Goal: Transaction & Acquisition: Book appointment/travel/reservation

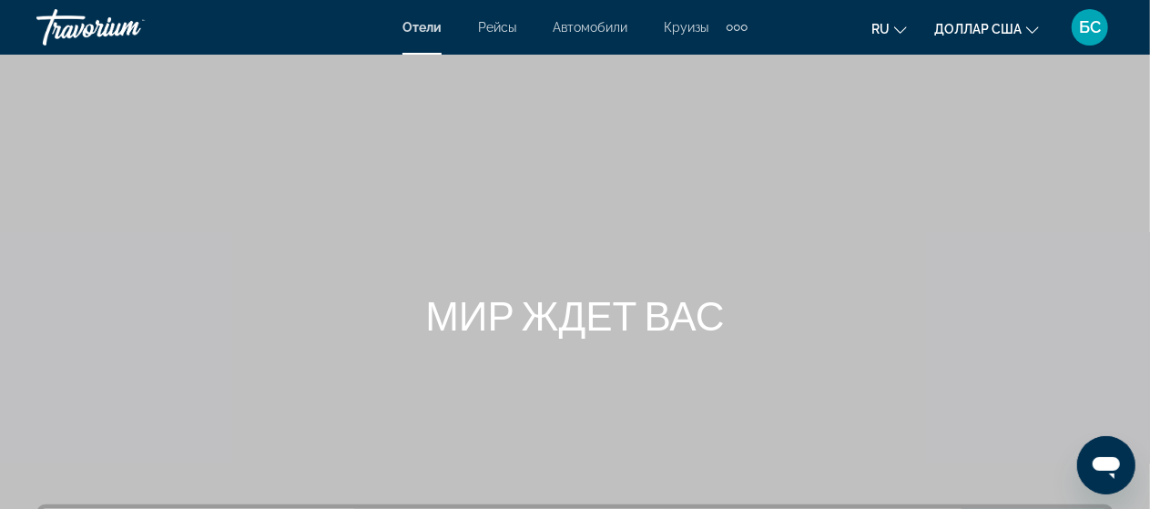
click at [586, 291] on font "МИР ЖДЕТ ВАС" at bounding box center [574, 314] width 299 height 47
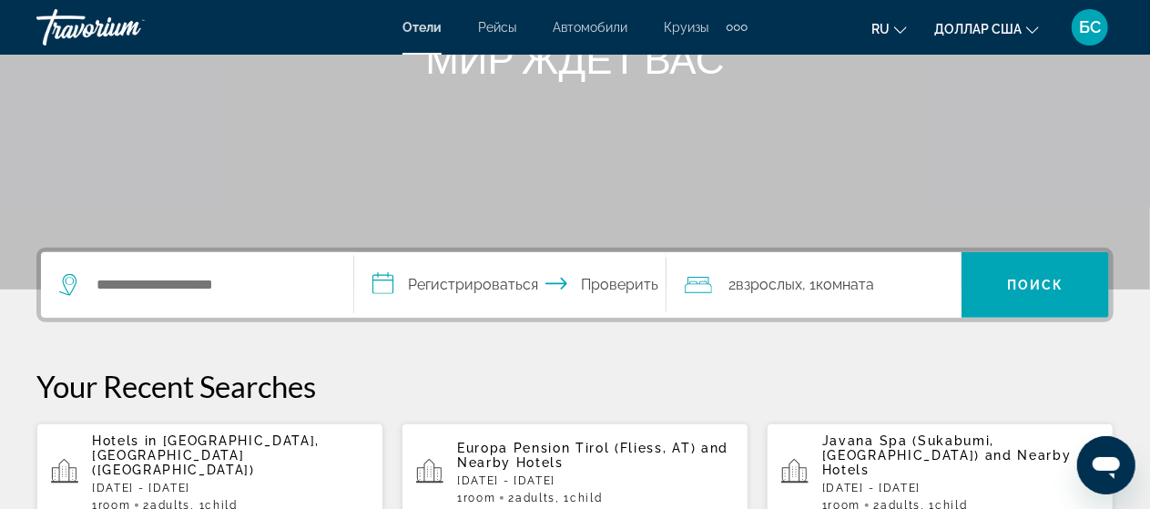
scroll to position [256, 0]
click at [501, 32] on font "Рейсы" at bounding box center [497, 27] width 38 height 15
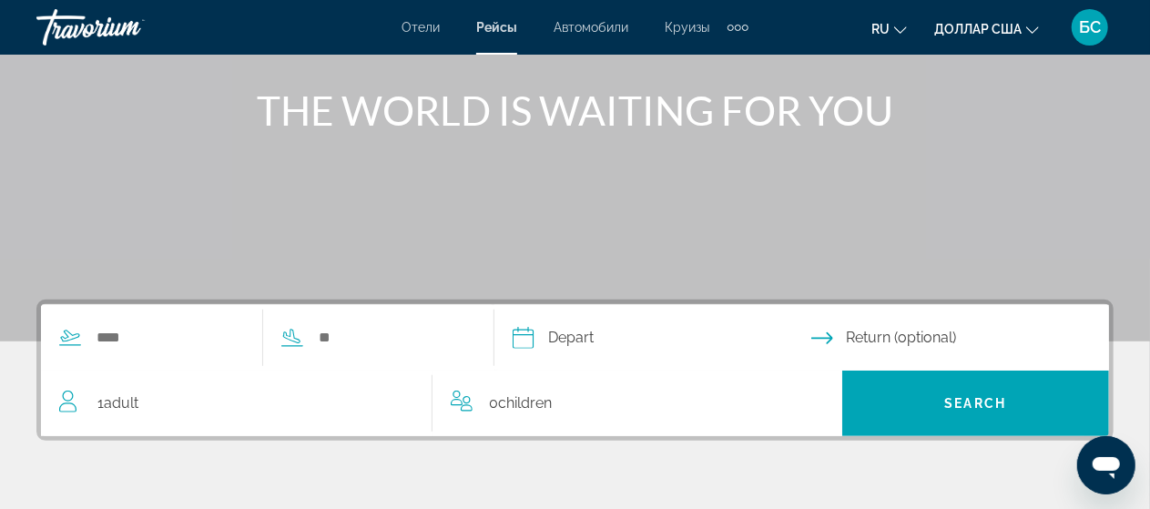
scroll to position [199, 0]
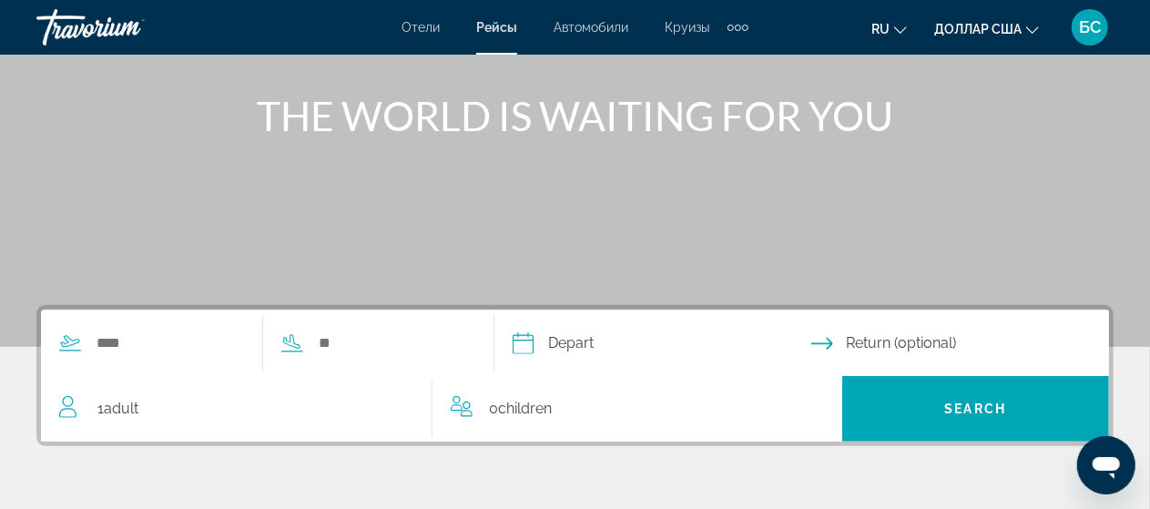
click at [595, 26] on font "Автомобили" at bounding box center [591, 27] width 75 height 15
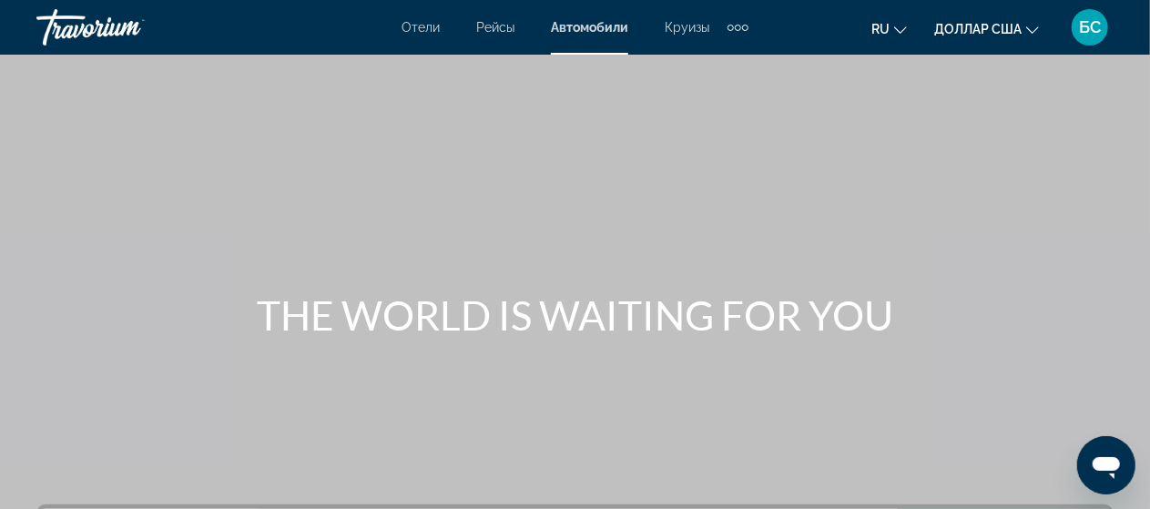
click at [419, 26] on font "Отели" at bounding box center [420, 27] width 38 height 15
click at [576, 29] on font "Автомобили" at bounding box center [590, 27] width 75 height 15
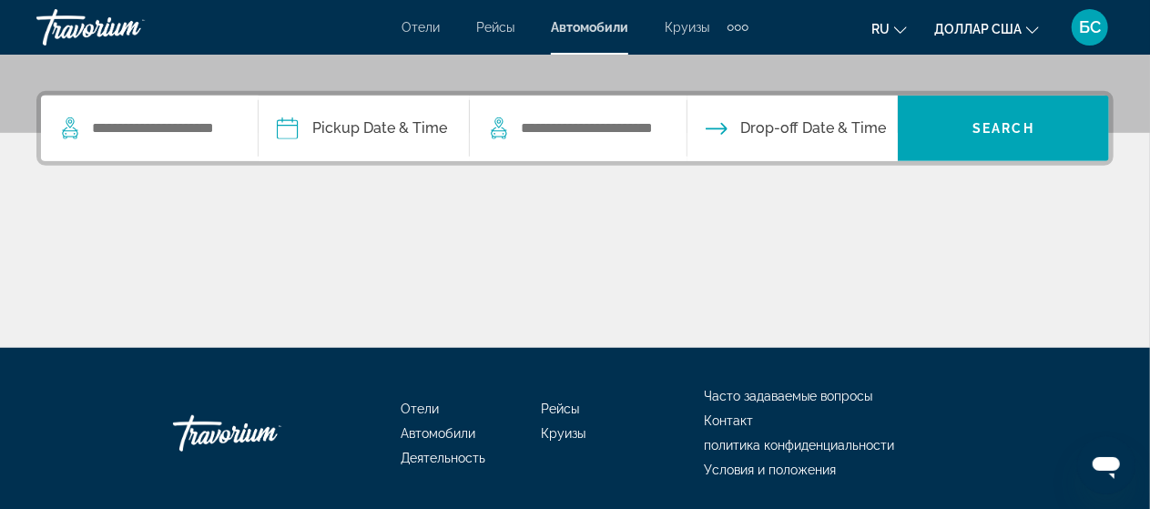
scroll to position [414, 0]
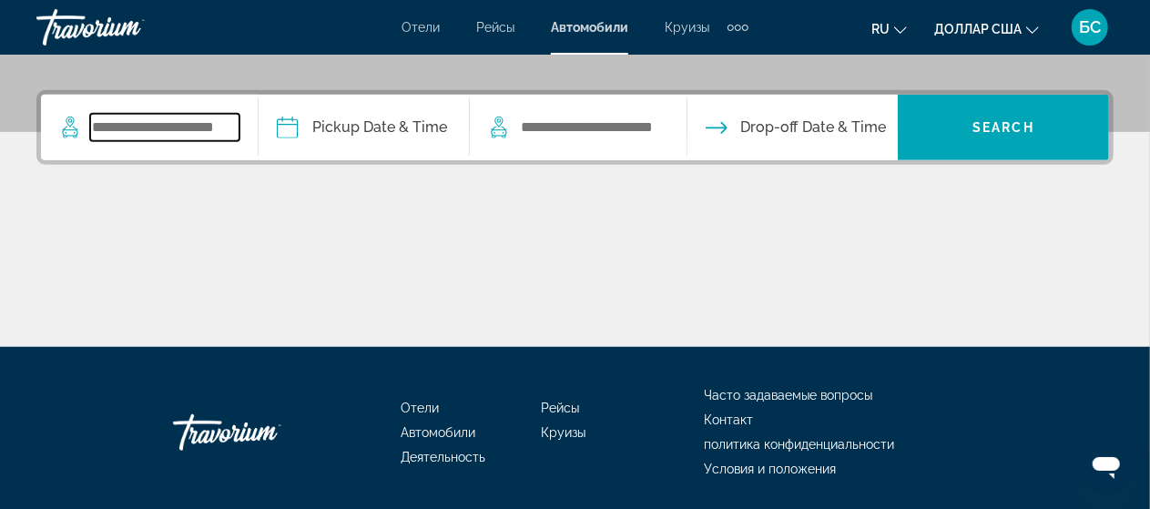
click at [199, 137] on input "Search widget" at bounding box center [164, 127] width 149 height 27
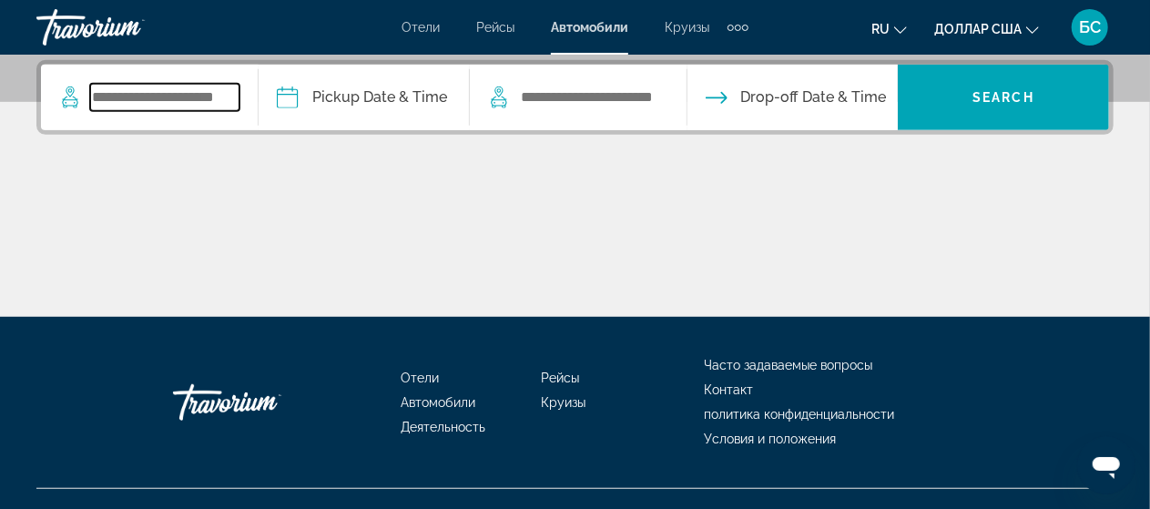
scroll to position [444, 0]
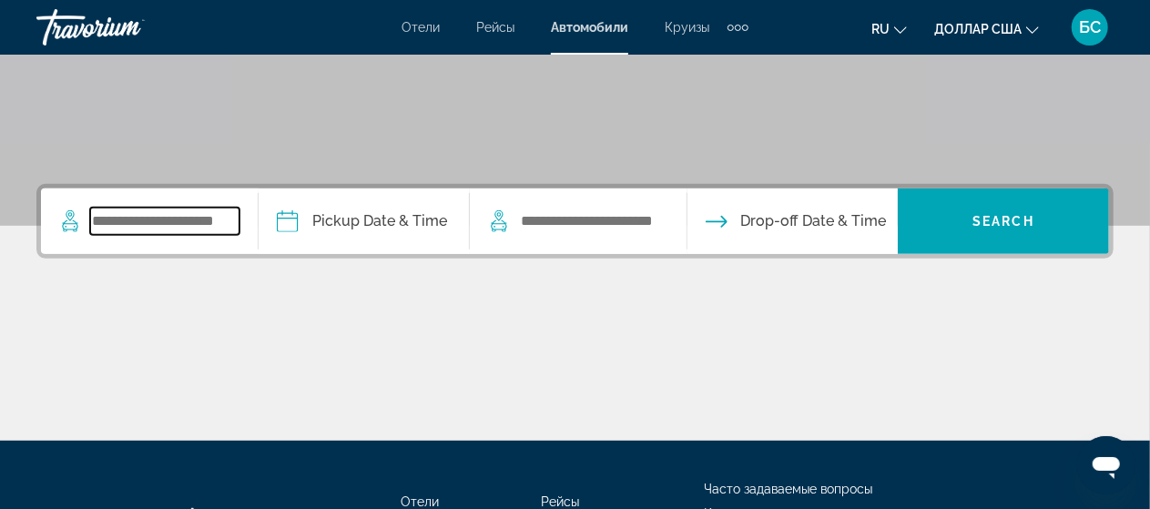
click at [208, 218] on input "Search widget" at bounding box center [164, 221] width 149 height 27
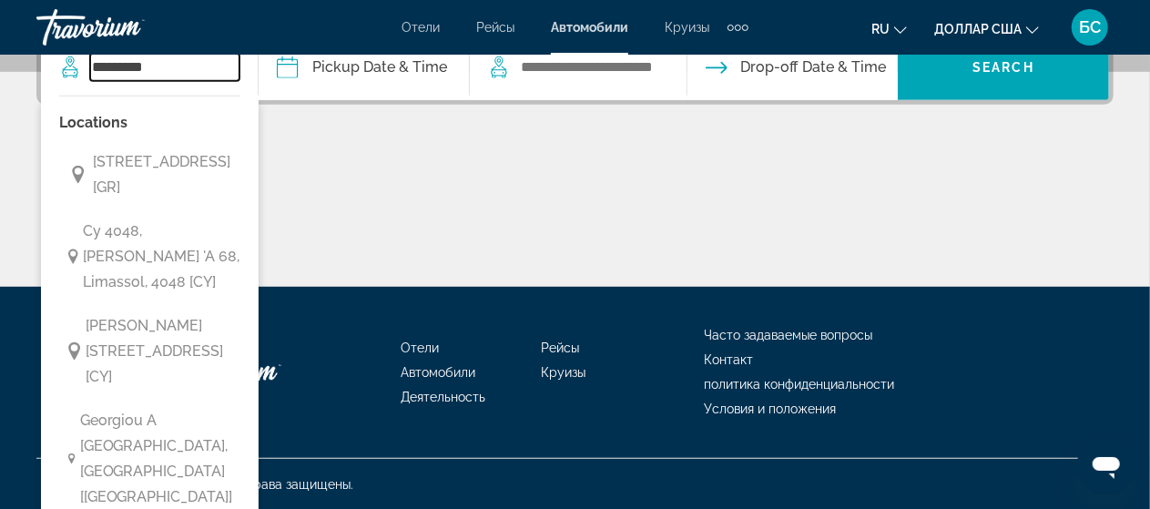
scroll to position [485, 0]
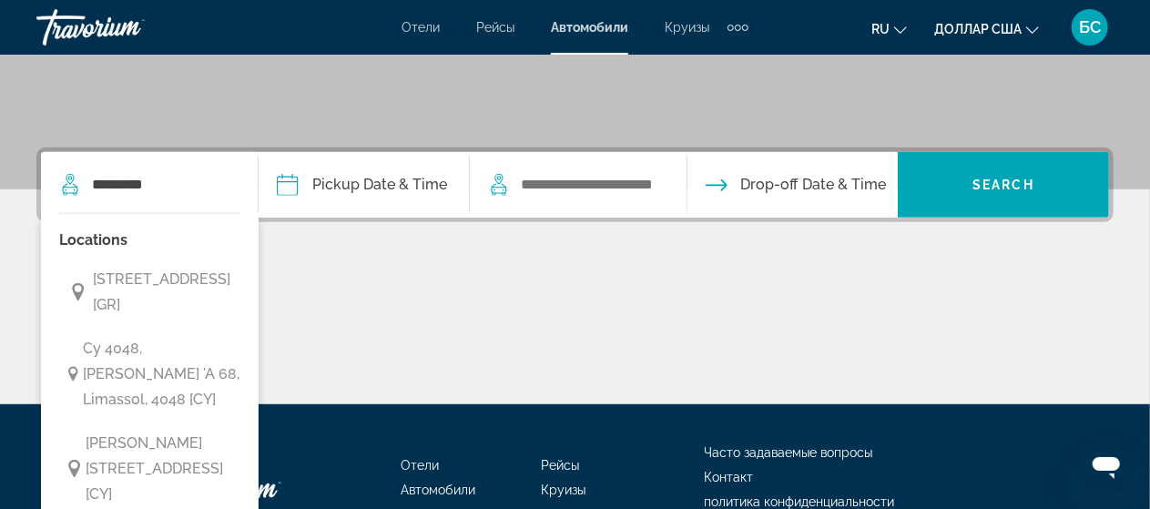
click at [178, 318] on span "[STREET_ADDRESS] [GR]" at bounding box center [170, 292] width 155 height 51
type input "**********"
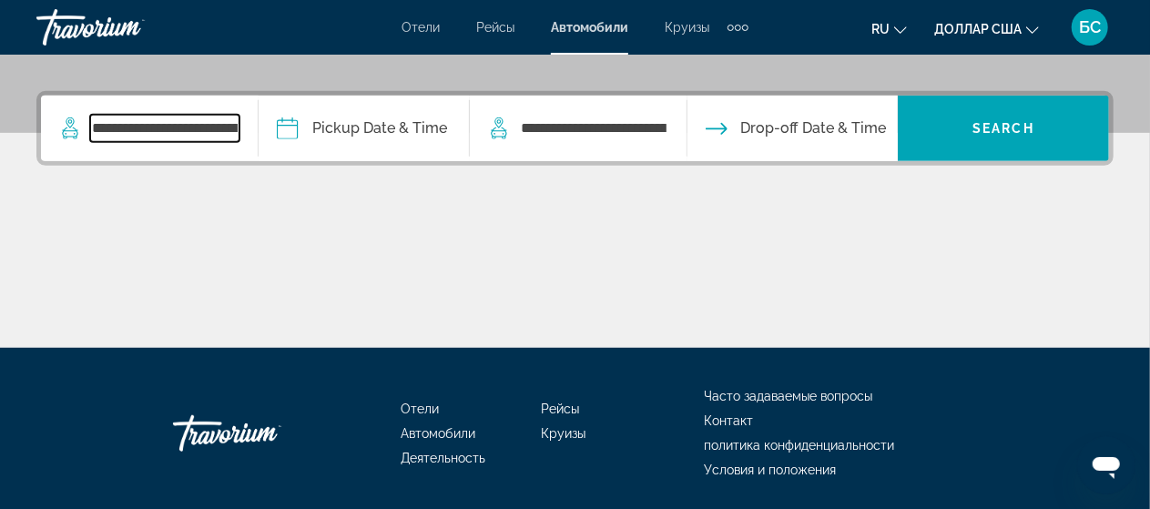
scroll to position [444, 0]
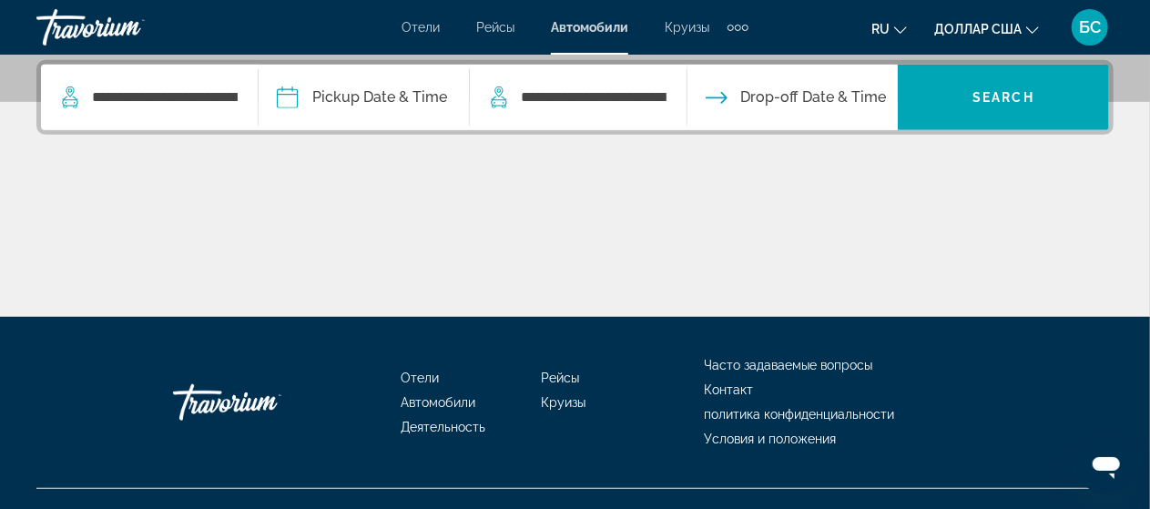
click at [361, 98] on input "Pickup date" at bounding box center [363, 100] width 218 height 71
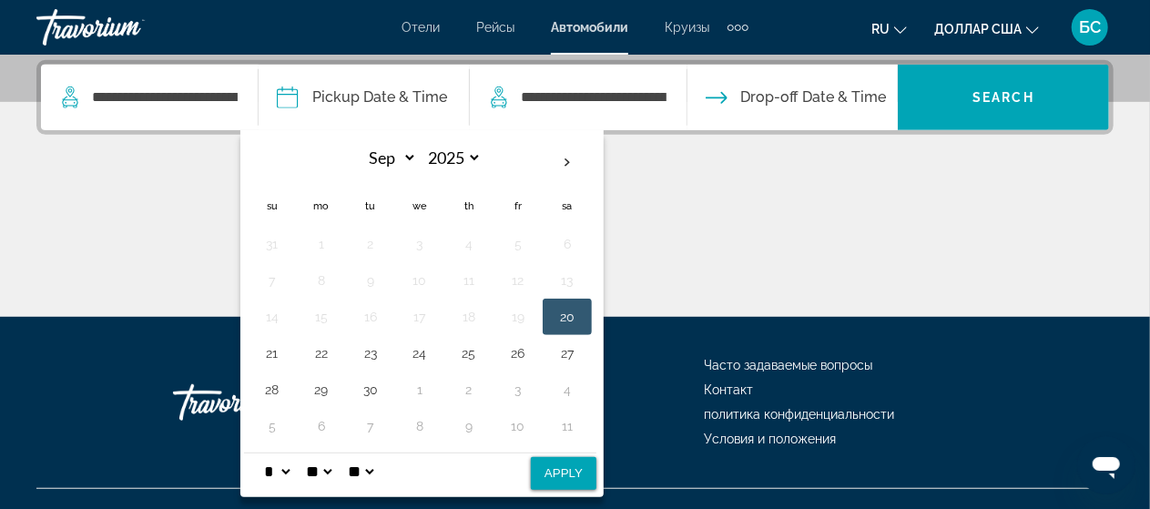
click at [584, 165] on th "Next month" at bounding box center [567, 163] width 49 height 40
click at [572, 157] on th "Next month" at bounding box center [567, 163] width 49 height 40
select select "**"
click at [287, 279] on button "2" at bounding box center [272, 280] width 29 height 25
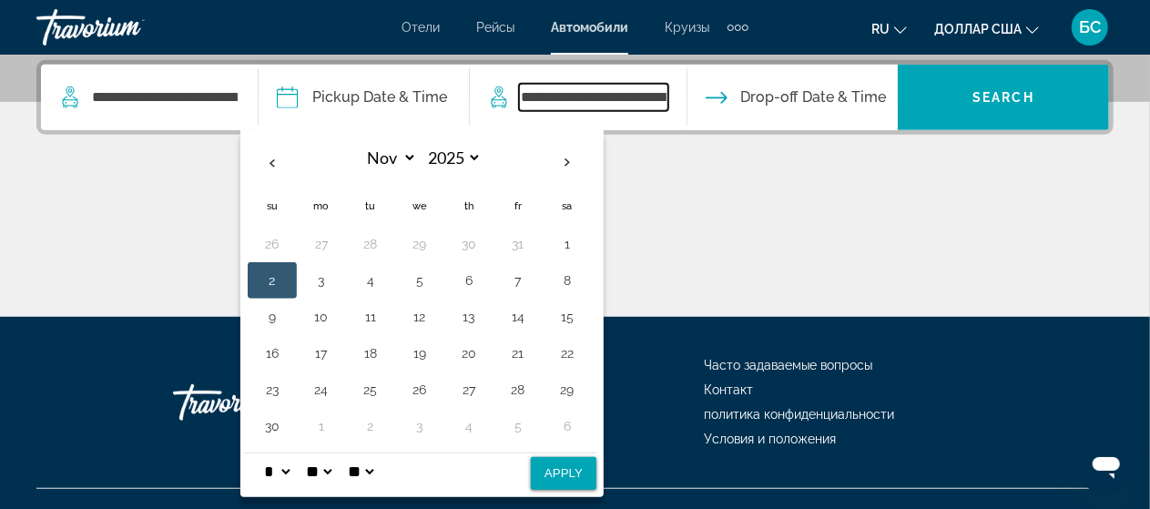
click at [642, 102] on input "**********" at bounding box center [593, 97] width 149 height 27
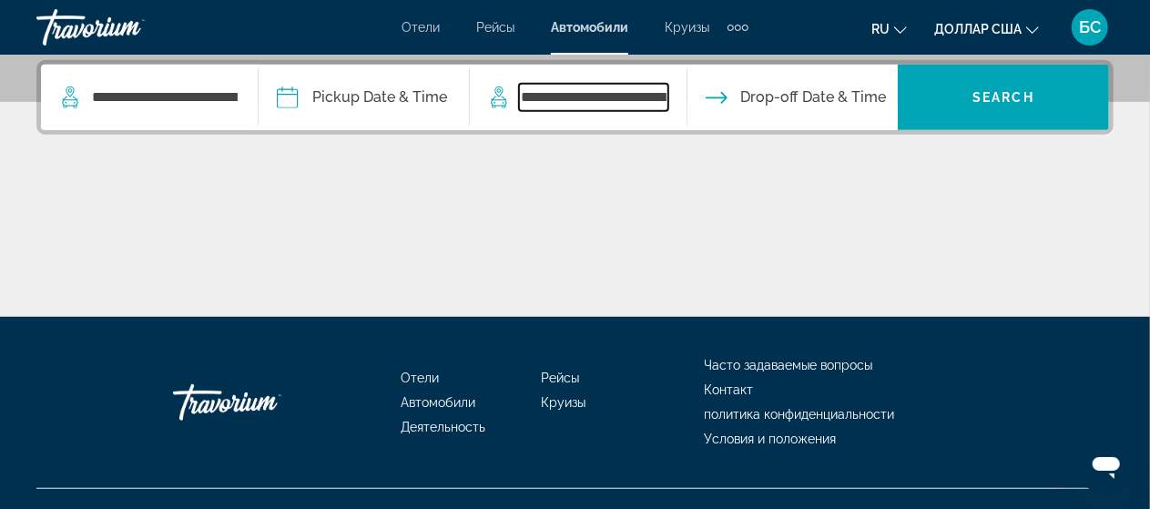
click at [650, 89] on input "**********" at bounding box center [593, 97] width 149 height 27
click at [668, 95] on input "**********" at bounding box center [593, 97] width 149 height 27
click at [668, 90] on input "**********" at bounding box center [593, 97] width 149 height 27
click at [827, 94] on span "Drop-off Date & Time" at bounding box center [814, 97] width 146 height 25
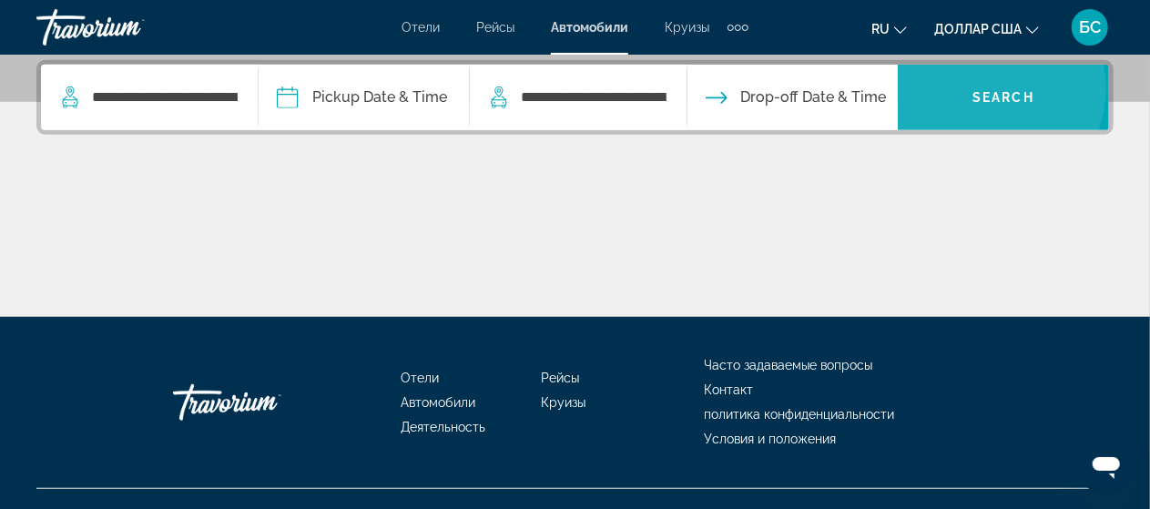
click at [996, 87] on span "Search widget" at bounding box center [1003, 98] width 211 height 44
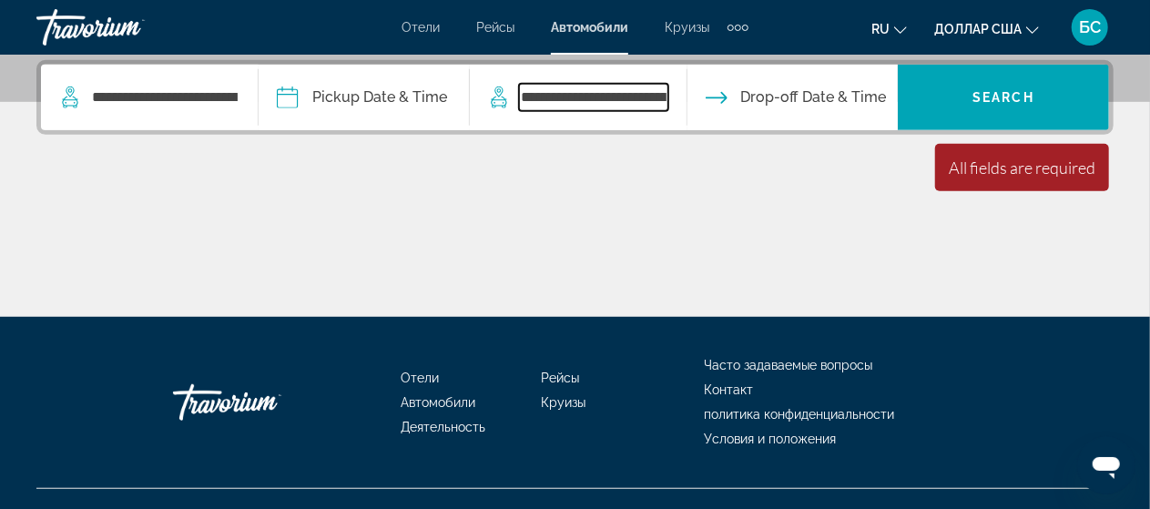
click at [654, 99] on input "**********" at bounding box center [593, 97] width 149 height 27
click at [668, 89] on input "**********" at bounding box center [593, 97] width 149 height 27
click at [668, 95] on input "**********" at bounding box center [593, 97] width 149 height 27
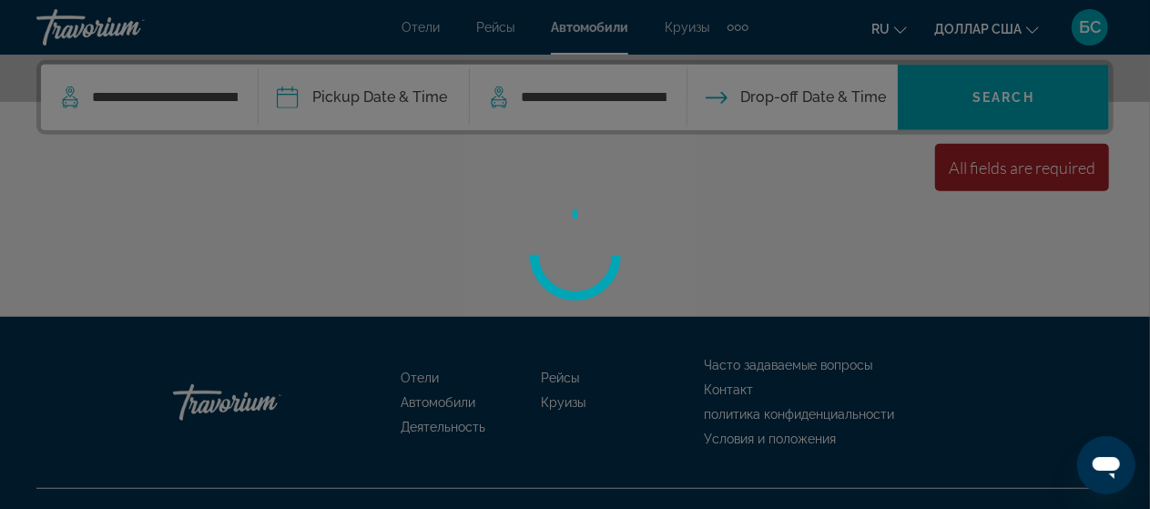
click at [682, 99] on div at bounding box center [575, 254] width 1150 height 509
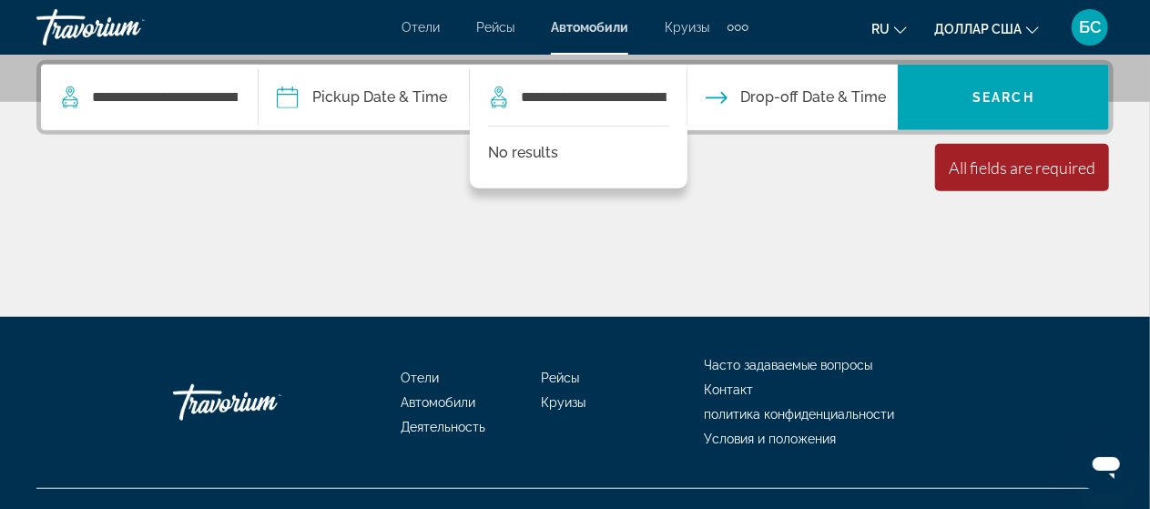
click at [645, 161] on div "No results" at bounding box center [579, 157] width 218 height 63
click at [668, 89] on input "**********" at bounding box center [593, 97] width 149 height 27
type input "**********"
click at [697, 24] on font "Круизы" at bounding box center [687, 27] width 45 height 15
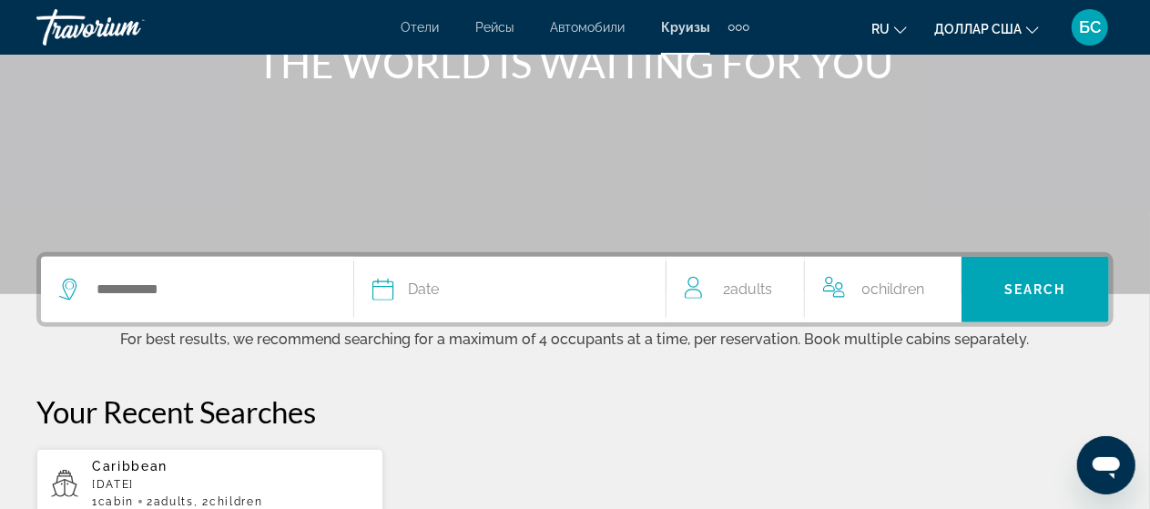
scroll to position [289, 0]
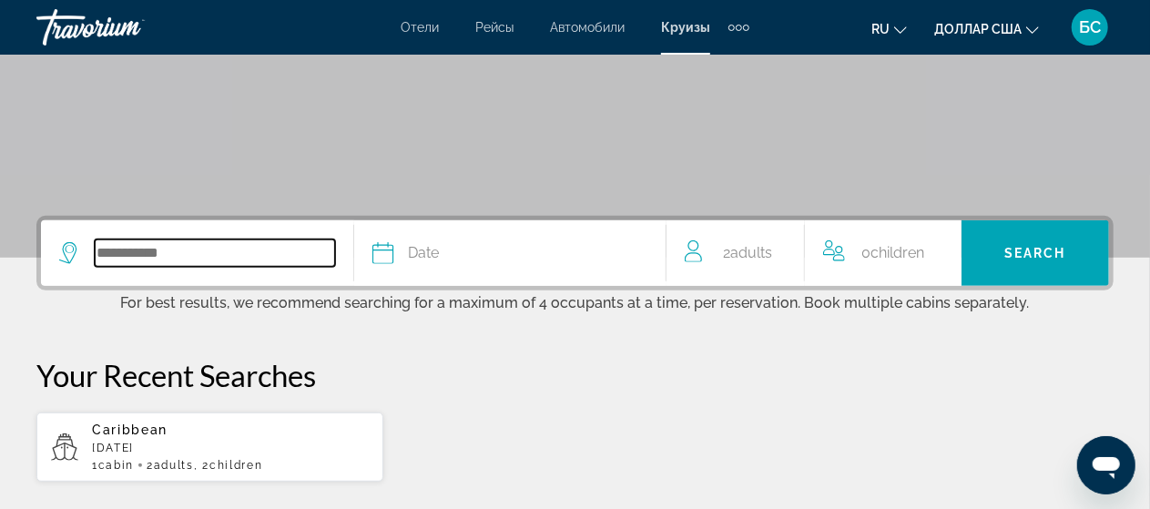
click at [155, 249] on input "Search widget" at bounding box center [215, 252] width 240 height 27
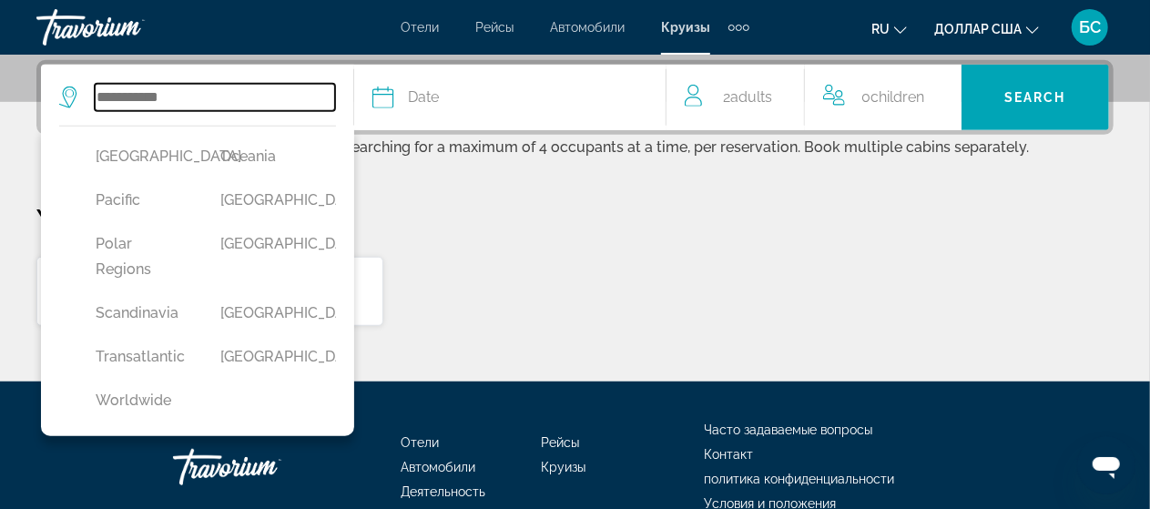
scroll to position [750, 0]
click at [262, 107] on input "Search widget" at bounding box center [215, 97] width 240 height 27
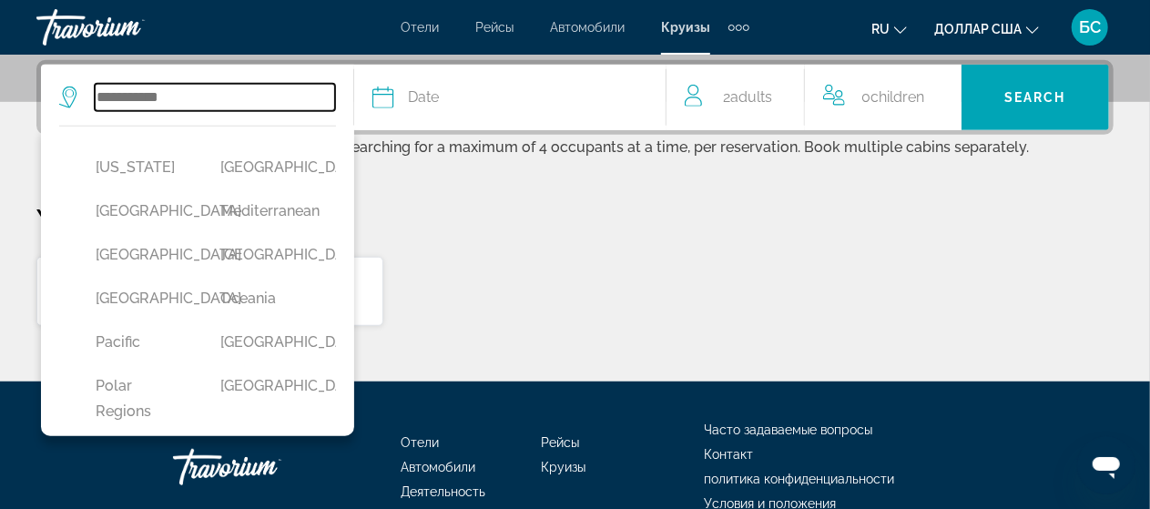
scroll to position [401, 0]
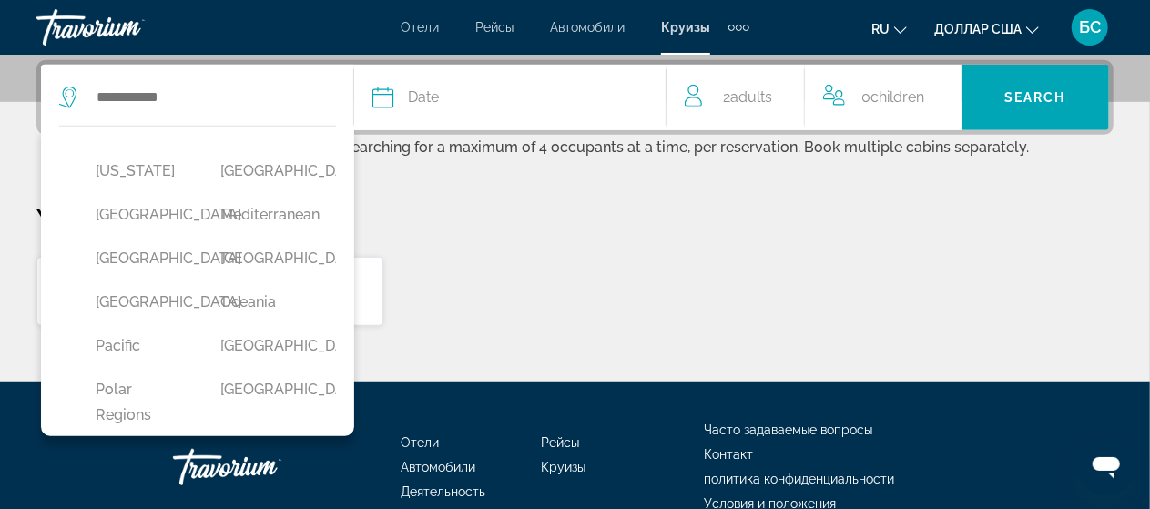
click at [244, 276] on button "[GEOGRAPHIC_DATA]" at bounding box center [264, 258] width 107 height 35
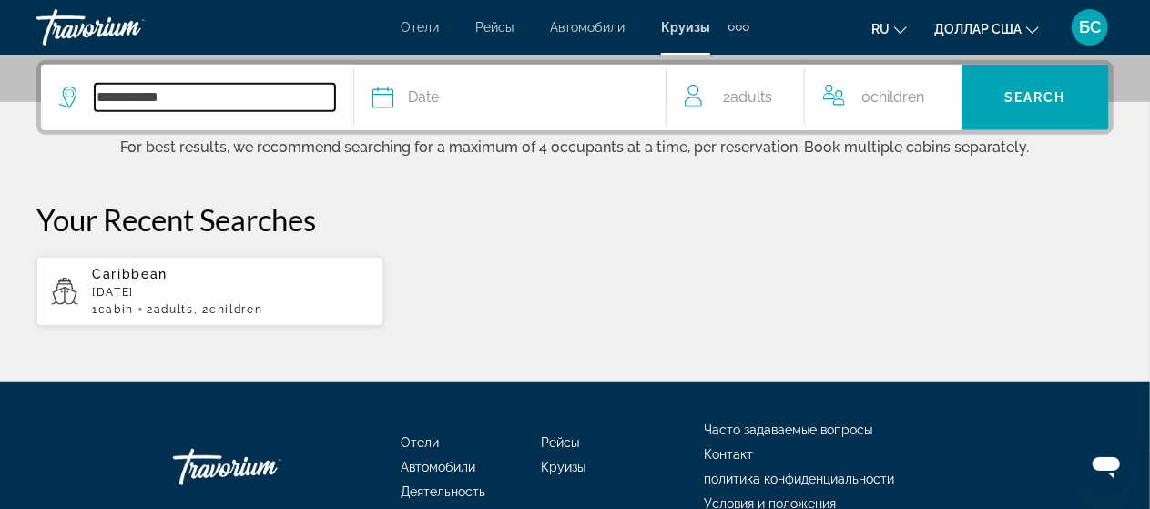
click at [284, 104] on input "**********" at bounding box center [215, 97] width 240 height 27
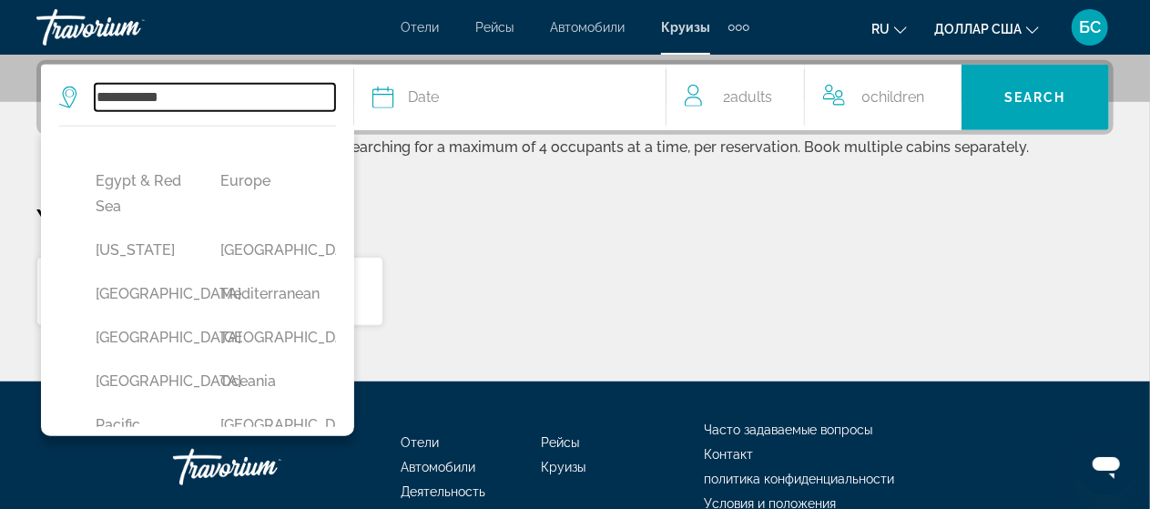
scroll to position [324, 0]
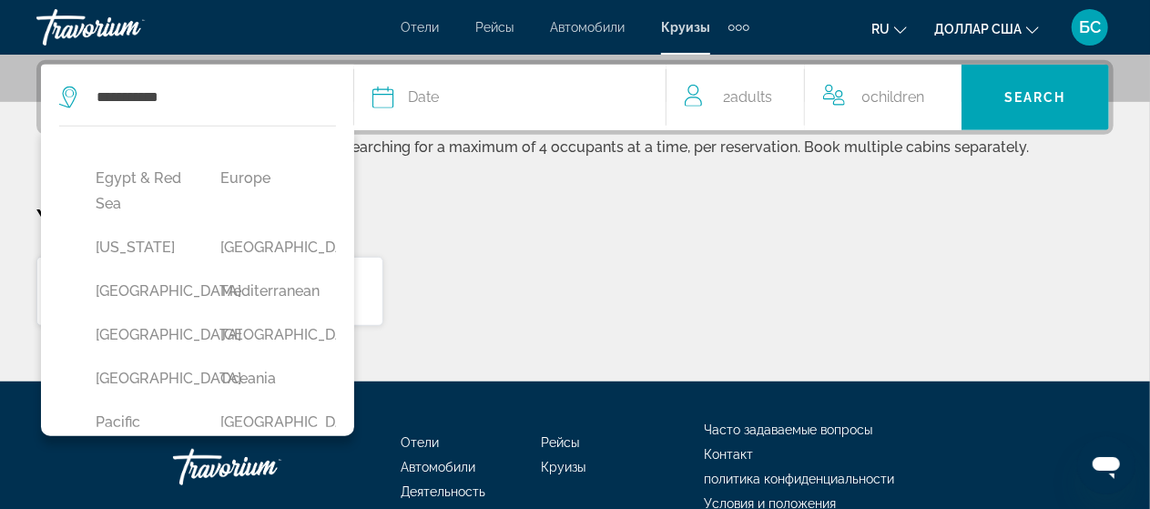
click at [259, 196] on button "Europe" at bounding box center [264, 178] width 107 height 35
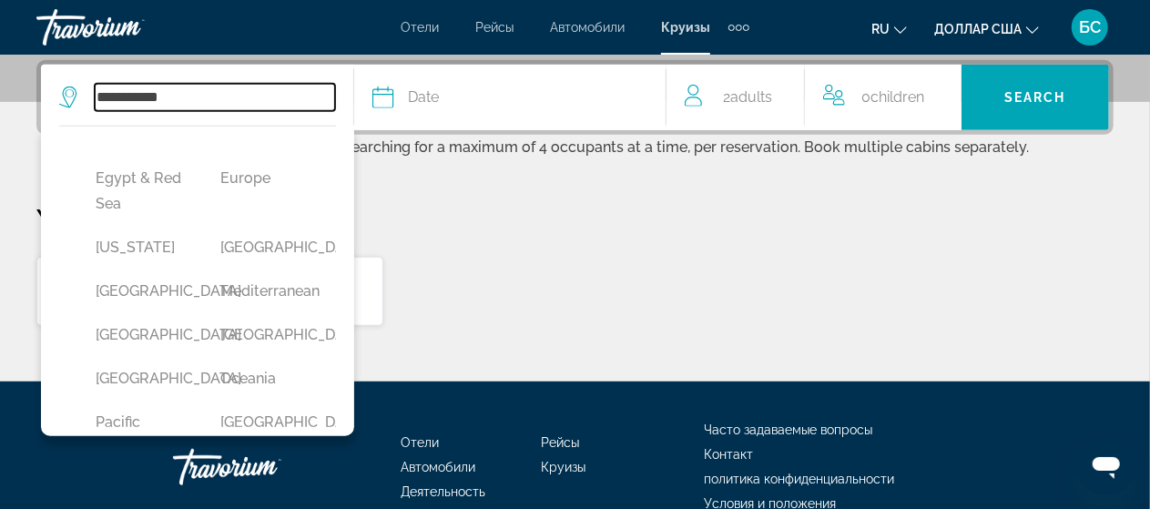
type input "******"
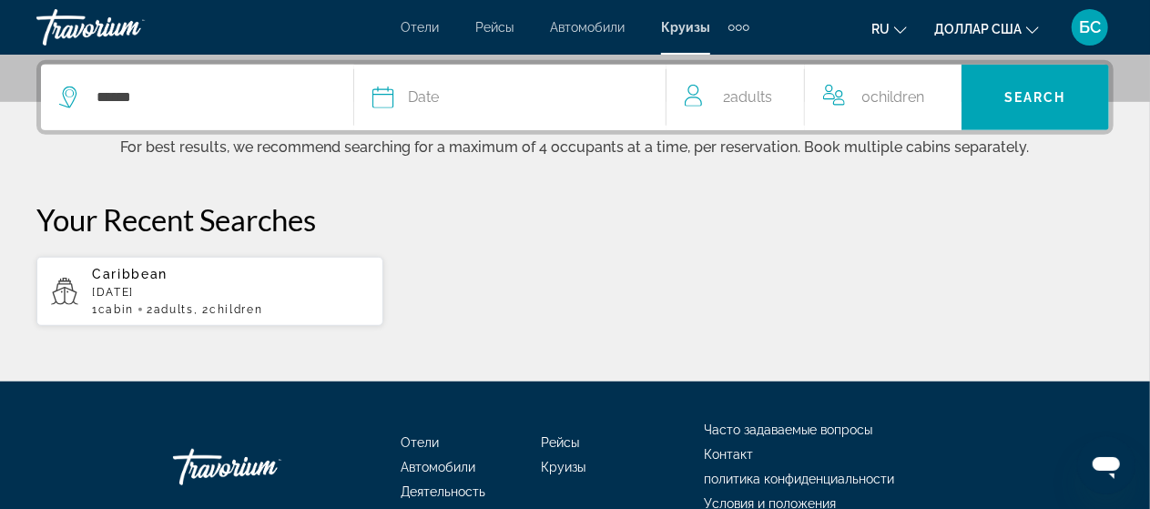
click at [402, 98] on div "Date" at bounding box center [510, 97] width 276 height 25
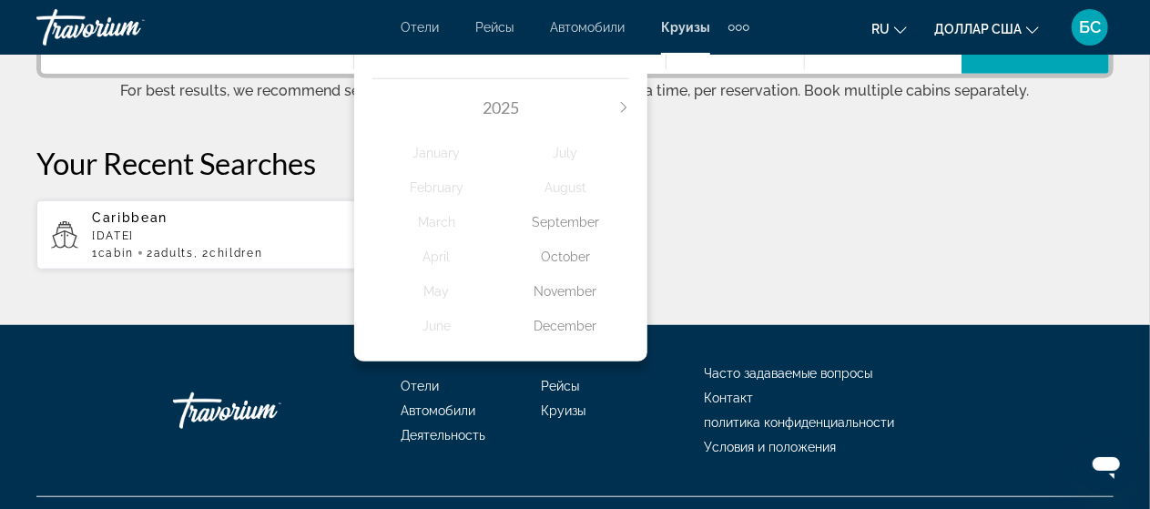
scroll to position [501, 0]
click at [572, 328] on div "December" at bounding box center [565, 326] width 128 height 33
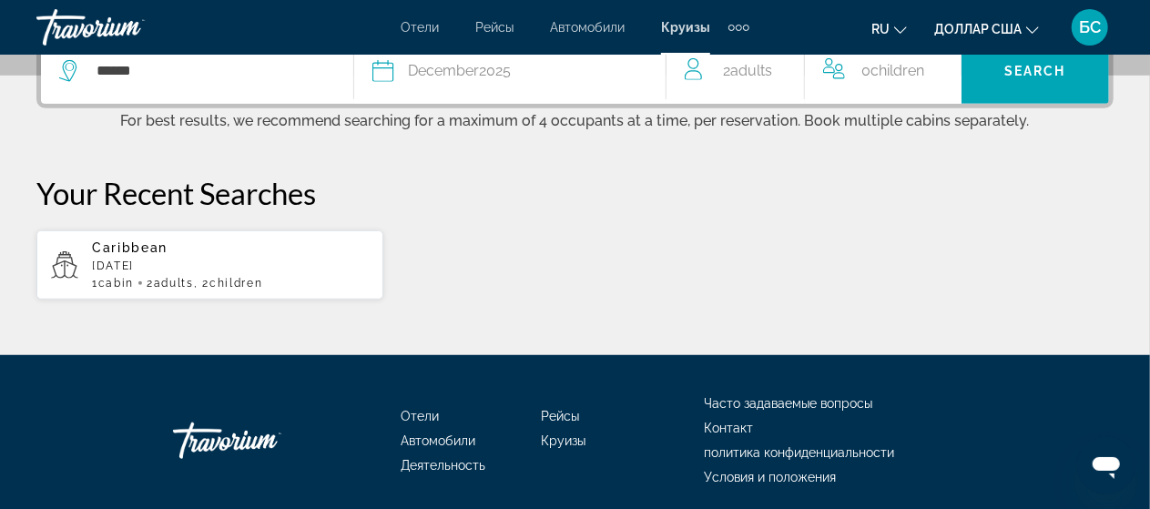
scroll to position [444, 0]
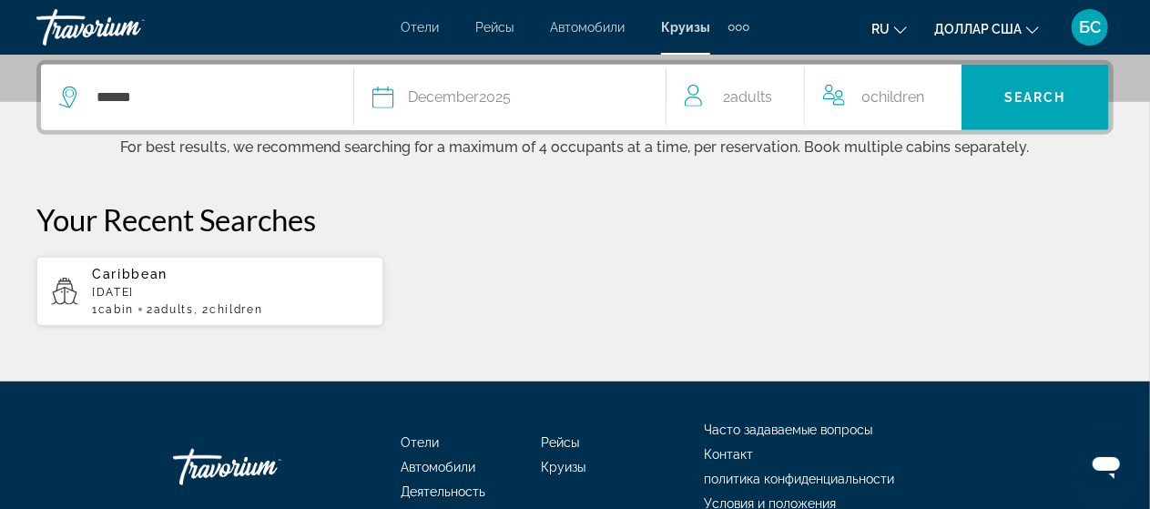
click at [743, 100] on span "Adults" at bounding box center [751, 96] width 42 height 17
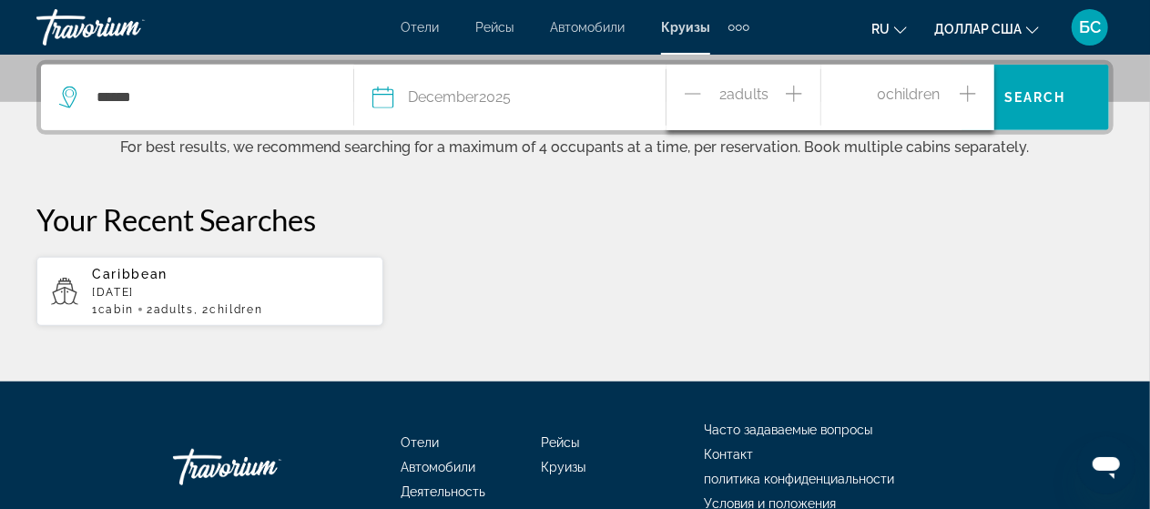
click at [961, 92] on icon "Increment children" at bounding box center [968, 94] width 16 height 16
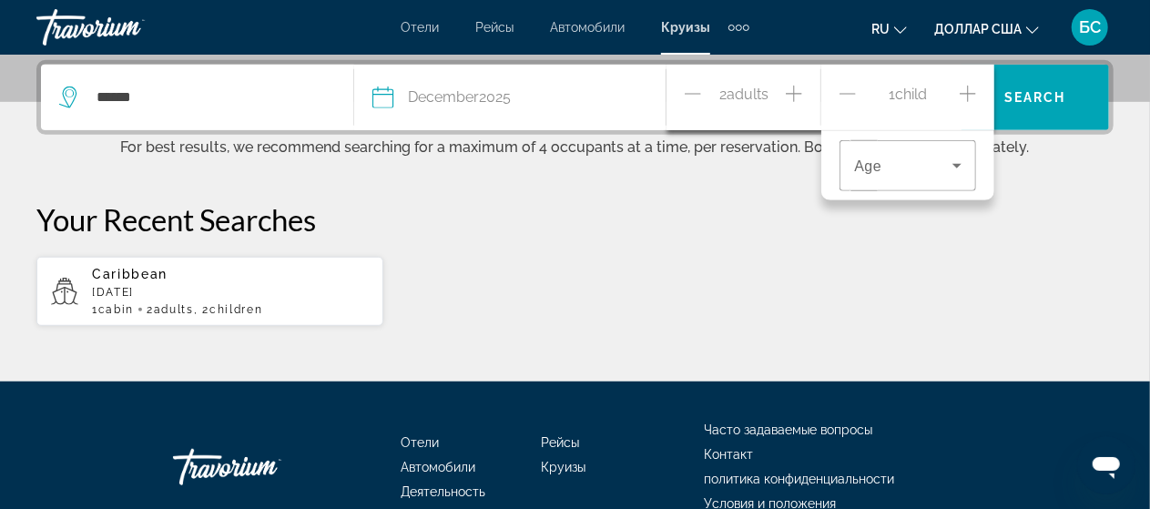
click at [943, 164] on span "Travelers: 2 adults, 1 child" at bounding box center [903, 166] width 98 height 22
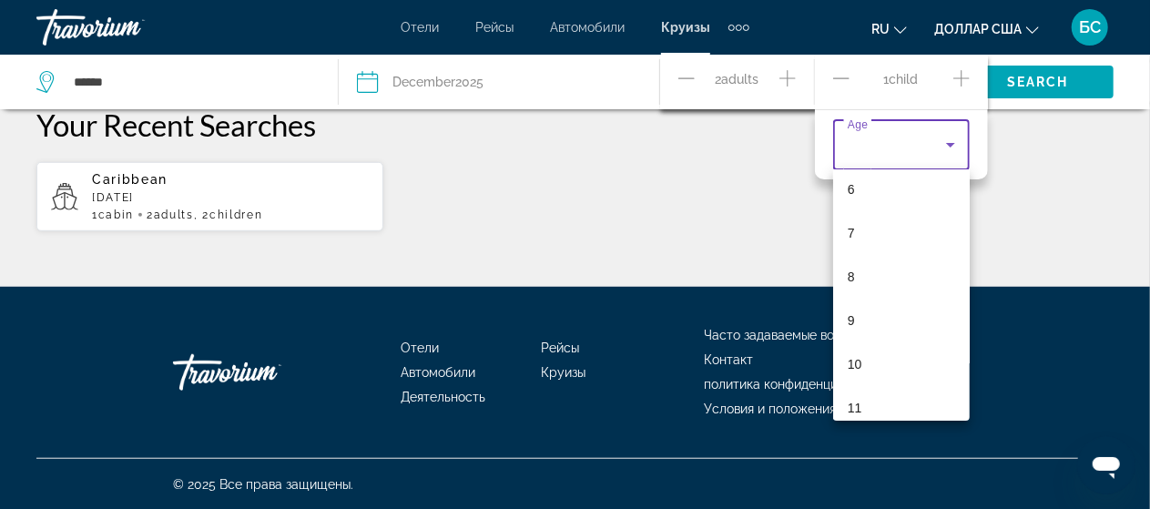
scroll to position [288, 0]
click at [802, 86] on div at bounding box center [575, 254] width 1150 height 509
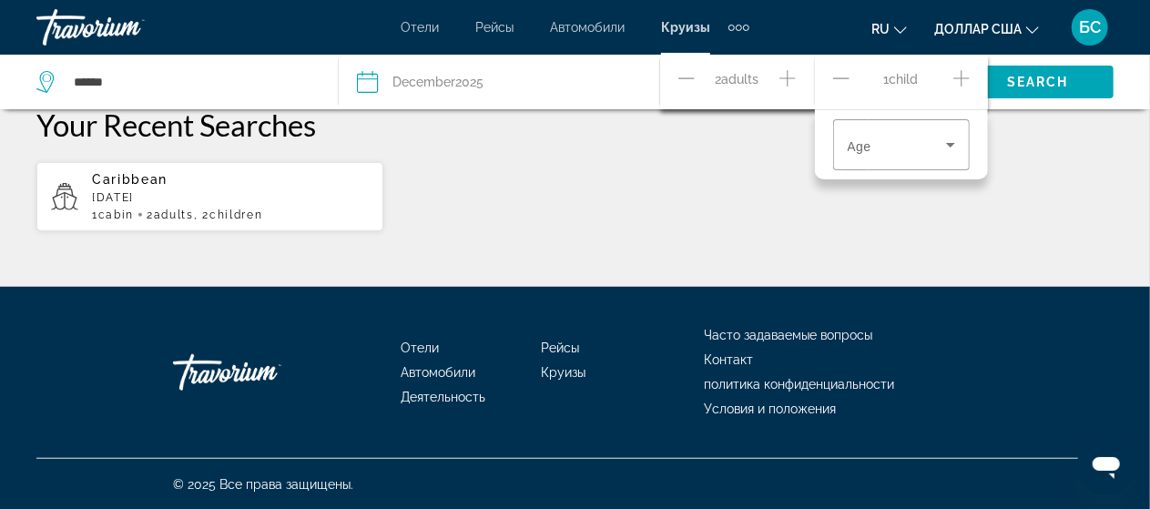
click at [792, 76] on icon "Increment adults" at bounding box center [787, 78] width 16 height 22
click at [1052, 77] on span "Search" at bounding box center [1038, 82] width 62 height 15
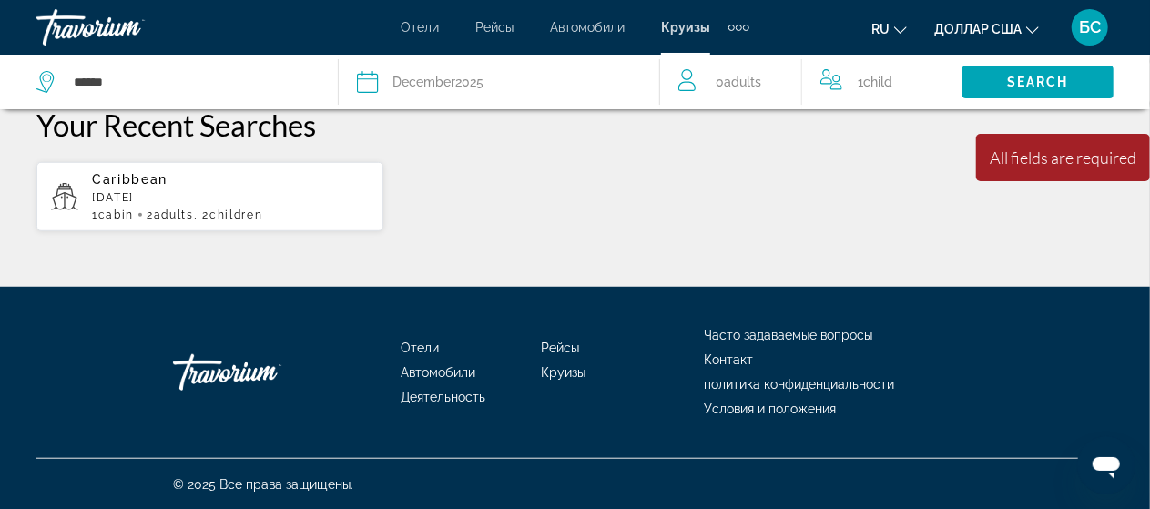
click at [448, 95] on button "Date [DATE] [DATE] February March April May June July August September October …" at bounding box center [498, 82] width 283 height 55
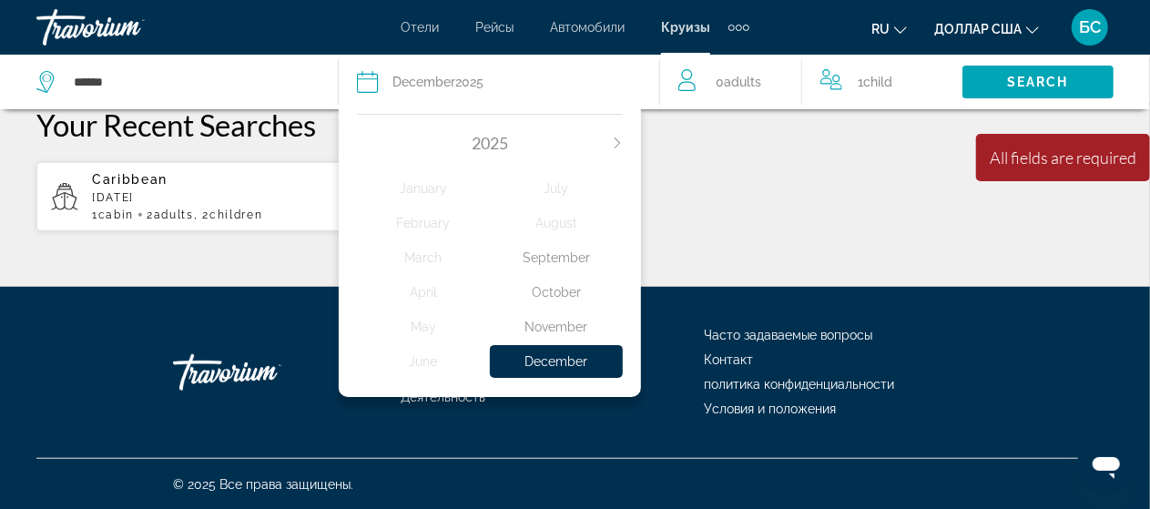
click at [561, 371] on div "December" at bounding box center [556, 361] width 133 height 33
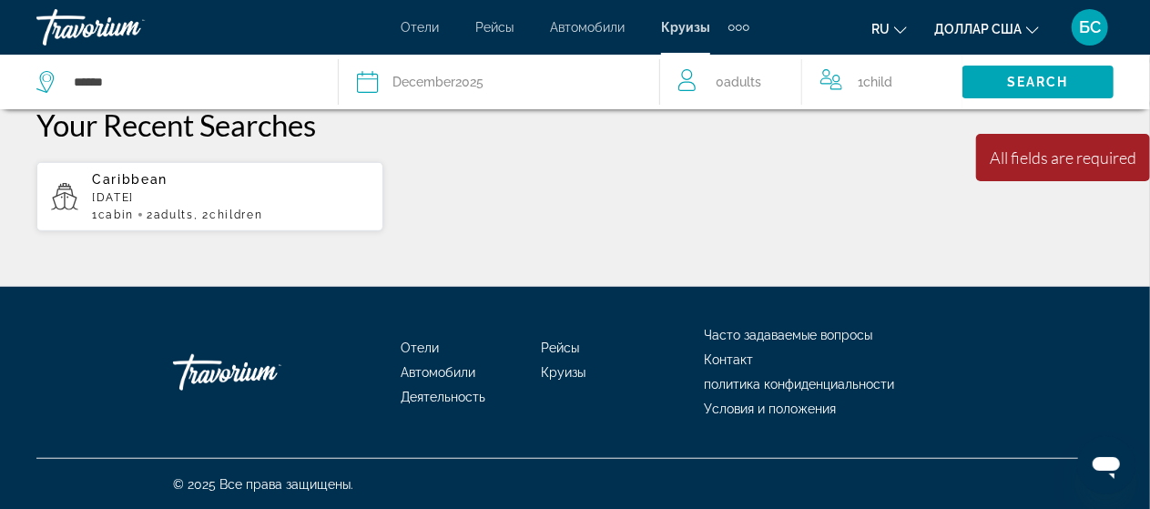
click at [1072, 166] on div "All fields are required" at bounding box center [1063, 157] width 147 height 20
click at [1071, 74] on span "Search widget" at bounding box center [1037, 82] width 151 height 44
click at [1071, 83] on span "Search widget" at bounding box center [1037, 82] width 151 height 44
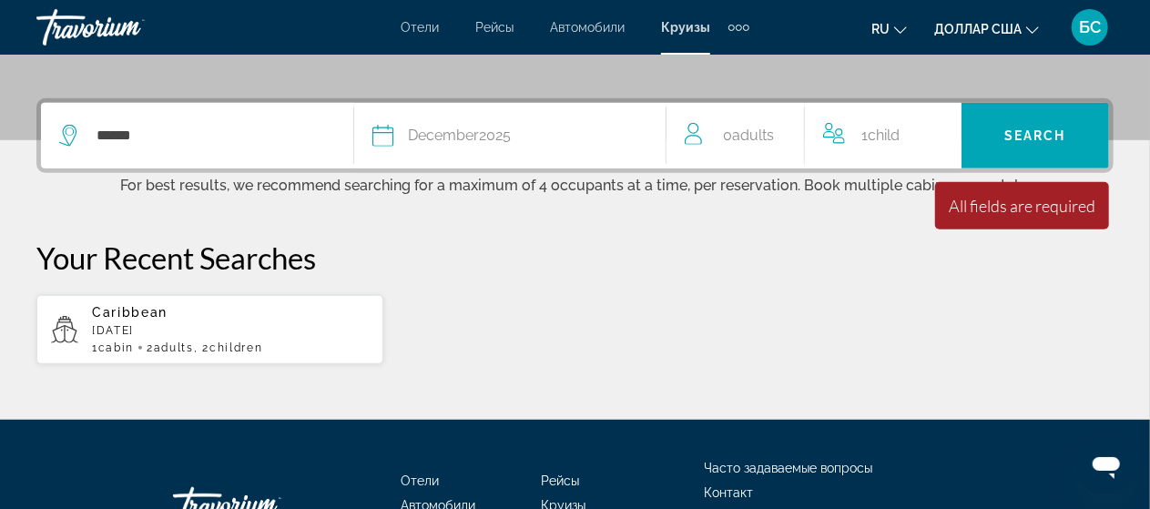
scroll to position [353, 0]
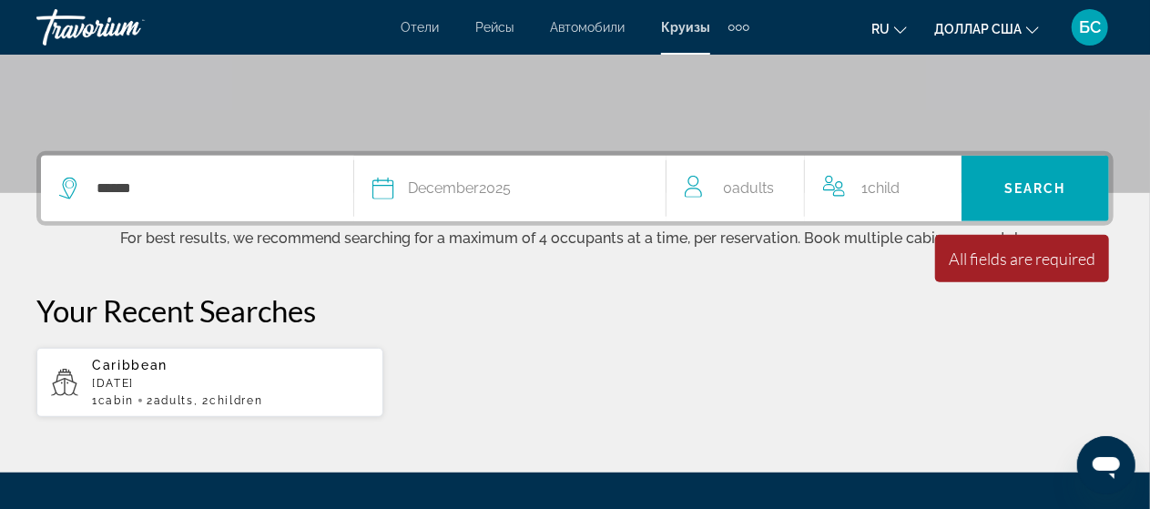
click at [1038, 267] on div "All fields are required" at bounding box center [1022, 259] width 147 height 20
click at [1046, 260] on div "All fields are required" at bounding box center [1022, 259] width 147 height 20
click at [1038, 254] on div "All fields are required" at bounding box center [1022, 259] width 147 height 20
click at [1030, 249] on div "All fields are required" at bounding box center [1022, 259] width 147 height 20
click at [996, 256] on div "All fields are required" at bounding box center [1022, 259] width 147 height 20
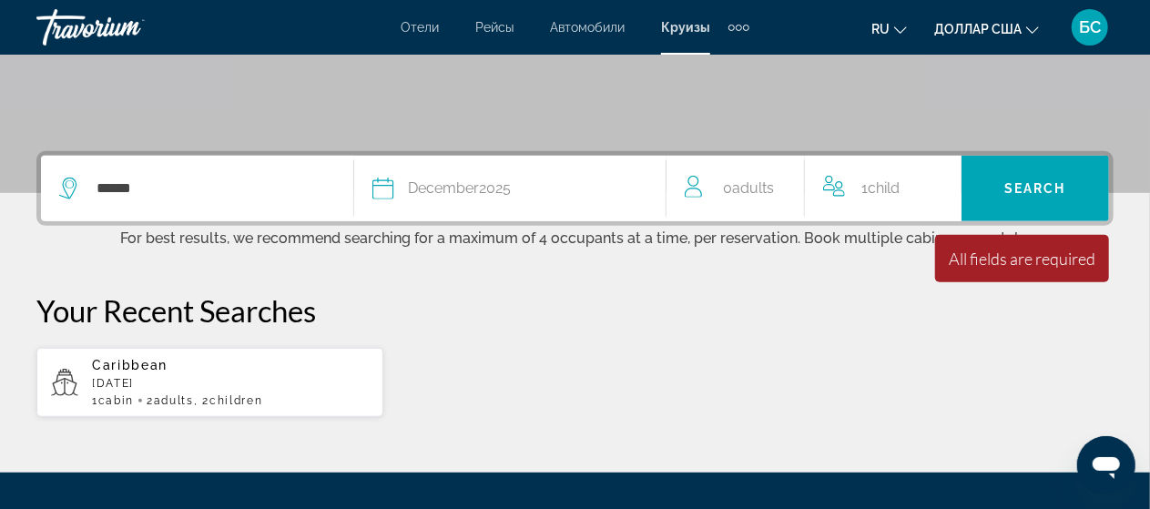
click at [996, 254] on div "All fields are required" at bounding box center [1022, 259] width 147 height 20
click at [996, 249] on div "All fields are required" at bounding box center [1022, 259] width 147 height 20
click at [760, 208] on div "0 Adult Adults" at bounding box center [745, 189] width 120 height 66
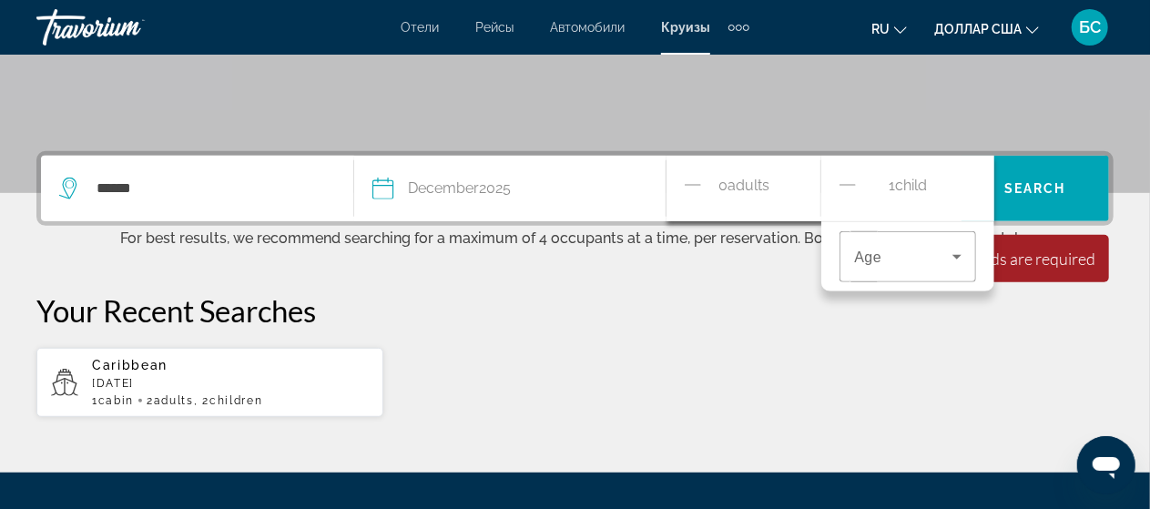
scroll to position [444, 0]
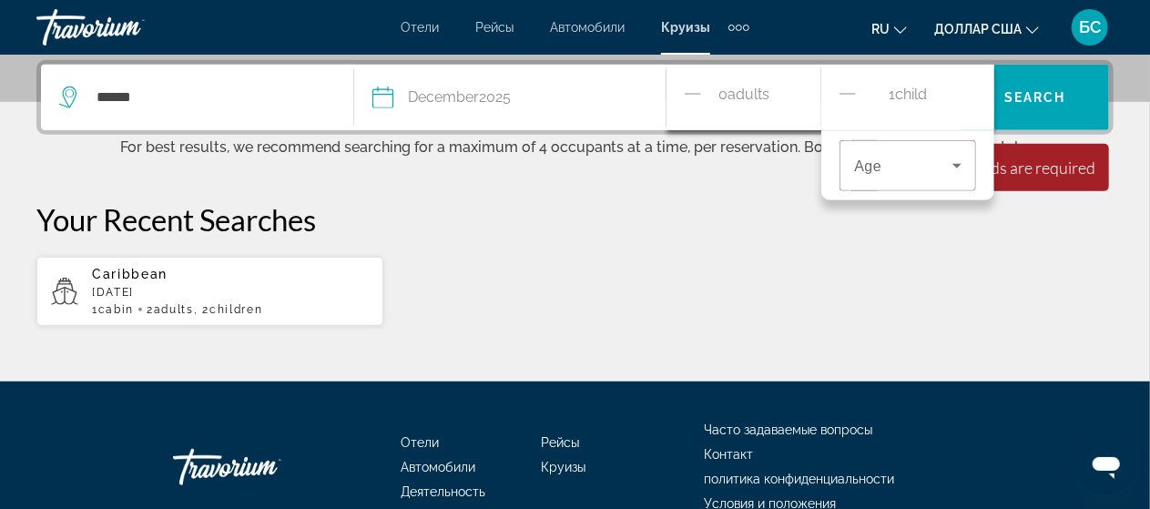
click at [737, 98] on span "Adults" at bounding box center [748, 94] width 42 height 17
click at [957, 174] on icon "Travelers: 0 adult, 1 child" at bounding box center [957, 166] width 22 height 22
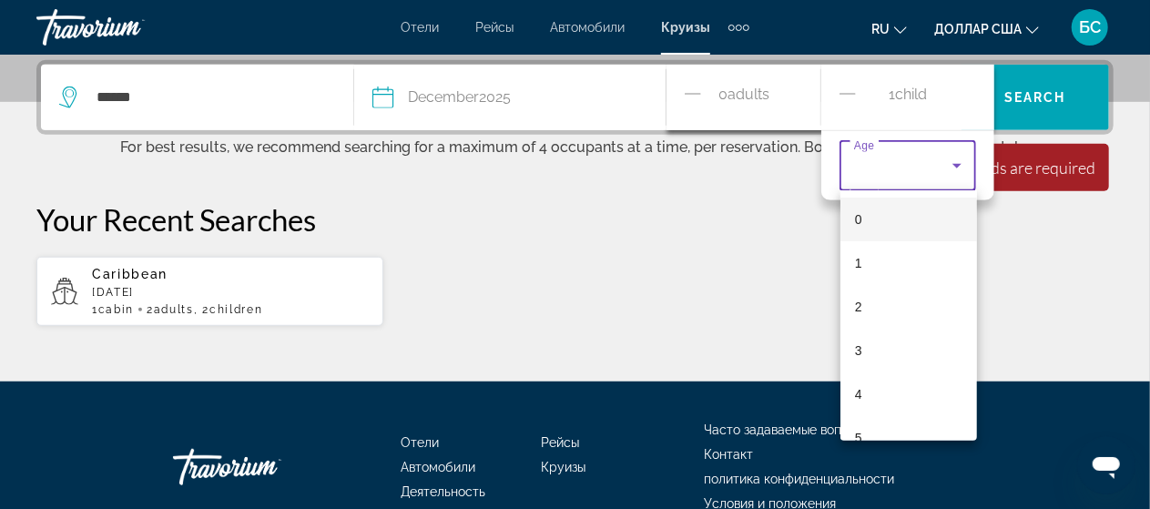
click at [847, 100] on div at bounding box center [575, 254] width 1150 height 509
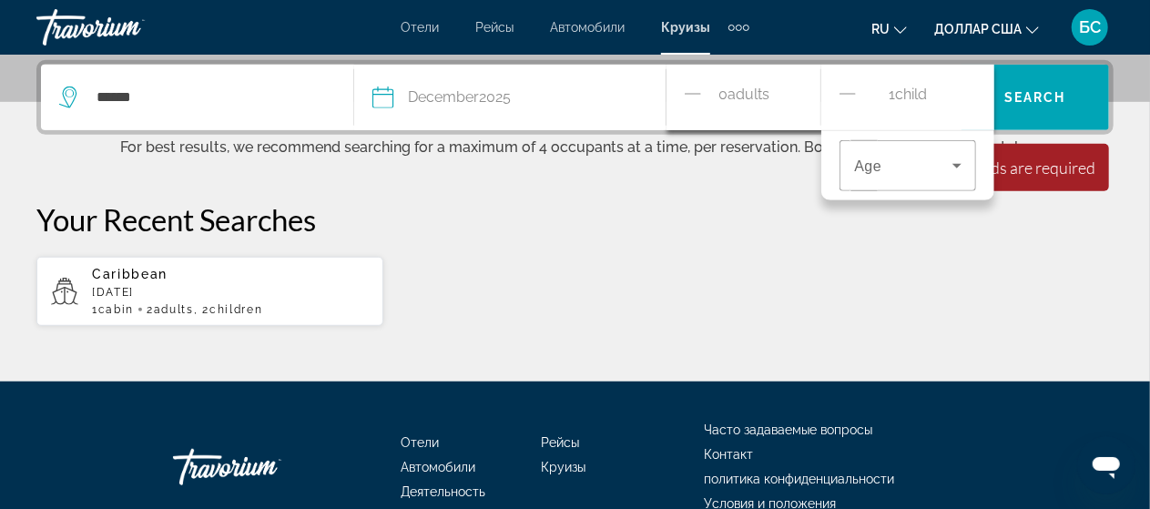
click at [934, 98] on div "1 Child Children" at bounding box center [907, 98] width 137 height 32
click at [718, 93] on span "0 Adult Adults" at bounding box center [743, 98] width 51 height 32
click at [960, 164] on icon "Travelers: 0 adult, 1 child" at bounding box center [956, 166] width 9 height 5
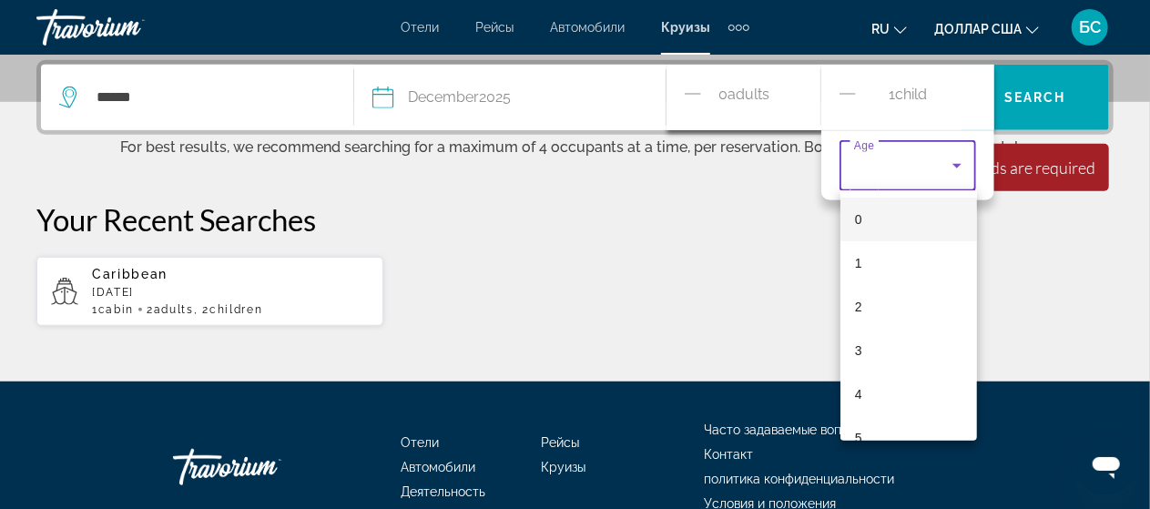
click at [931, 211] on mat-option "0" at bounding box center [908, 220] width 137 height 44
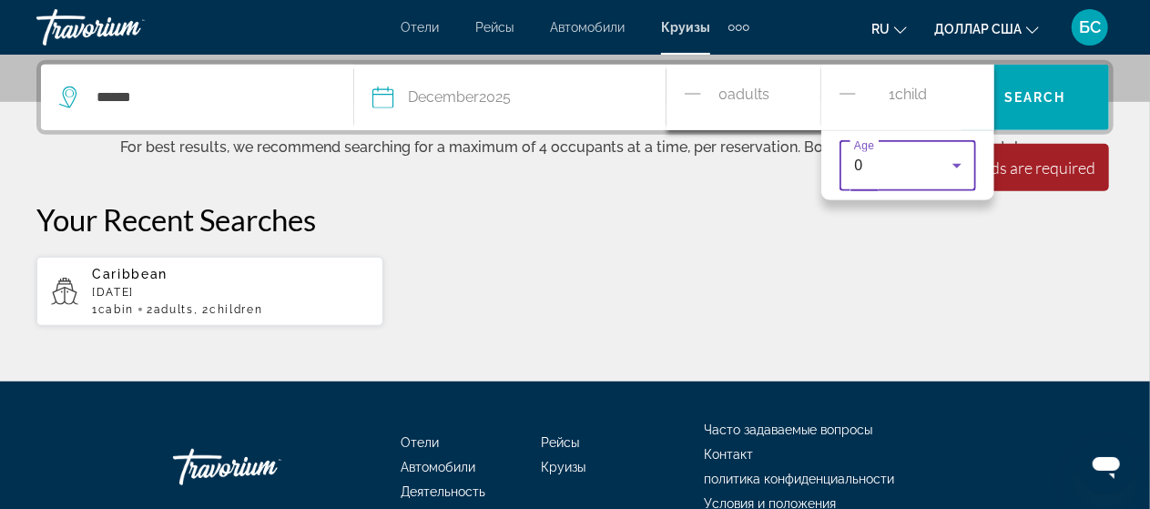
click at [940, 295] on div "Caribbean [DATE] 1 cabin 2 Adult Adults , 2 Child Children" at bounding box center [574, 291] width 1077 height 71
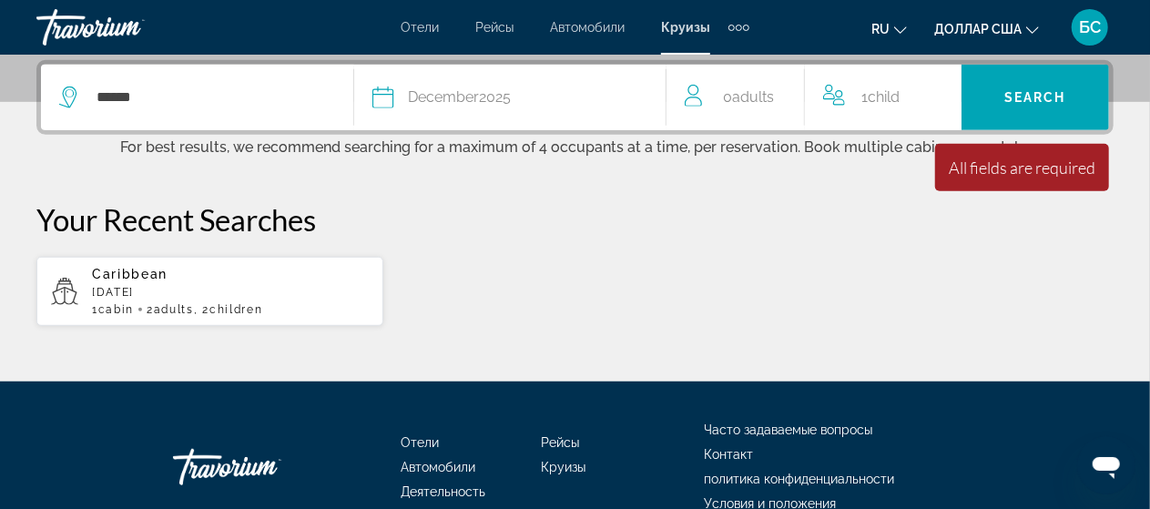
click at [899, 86] on span "1 Child Children" at bounding box center [880, 97] width 38 height 25
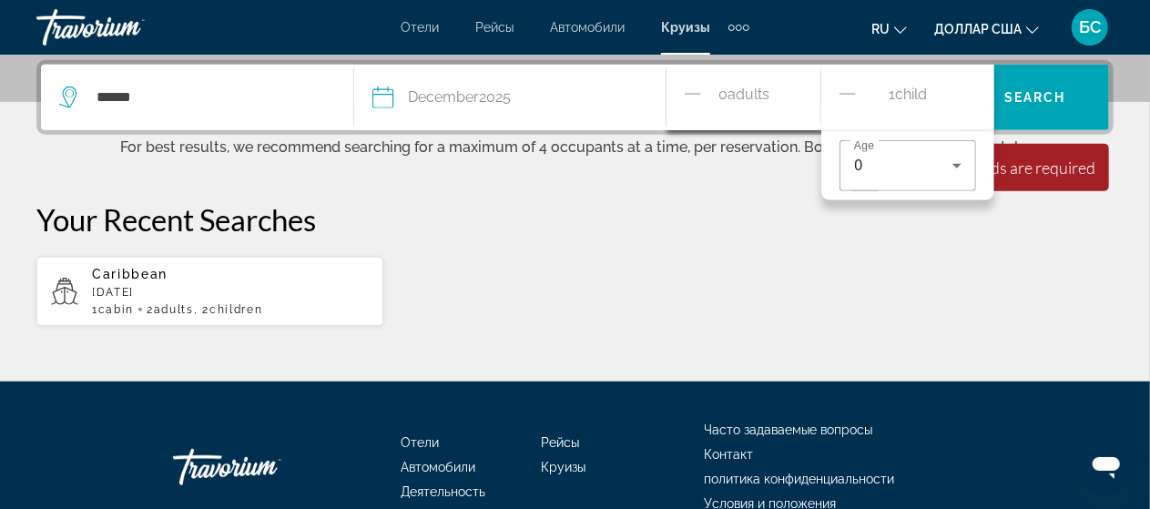
click at [958, 165] on icon "Travelers: 0 adult, 1 child" at bounding box center [956, 166] width 9 height 5
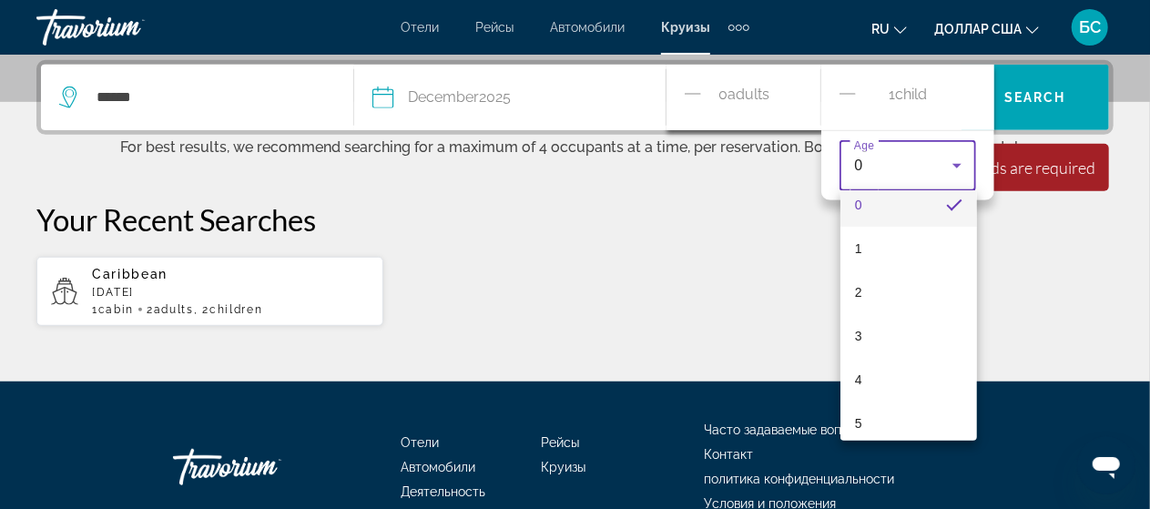
scroll to position [11, 0]
click at [859, 76] on div at bounding box center [575, 254] width 1150 height 509
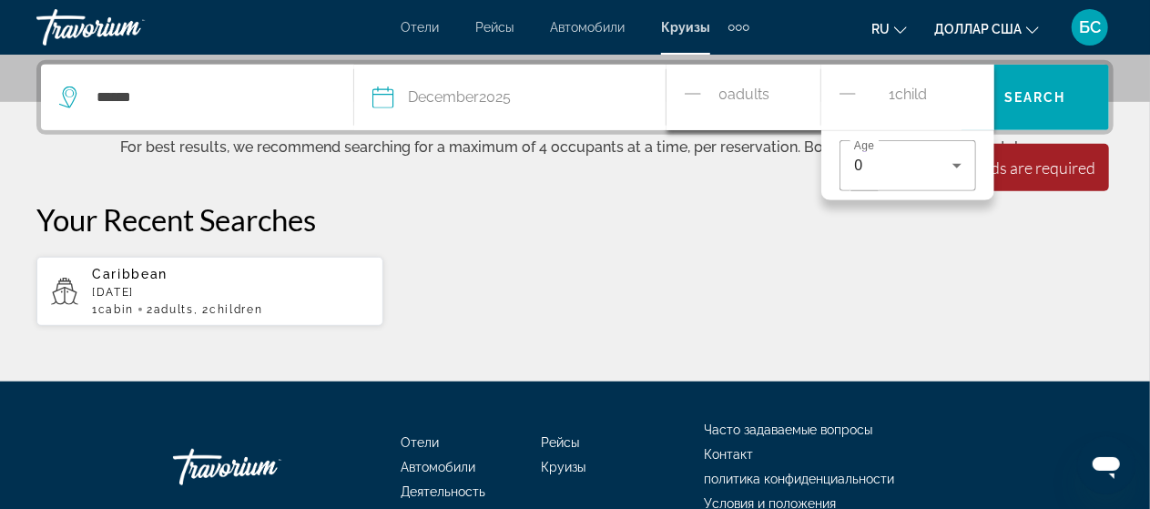
click at [852, 89] on icon "Decrement children" at bounding box center [847, 94] width 16 height 22
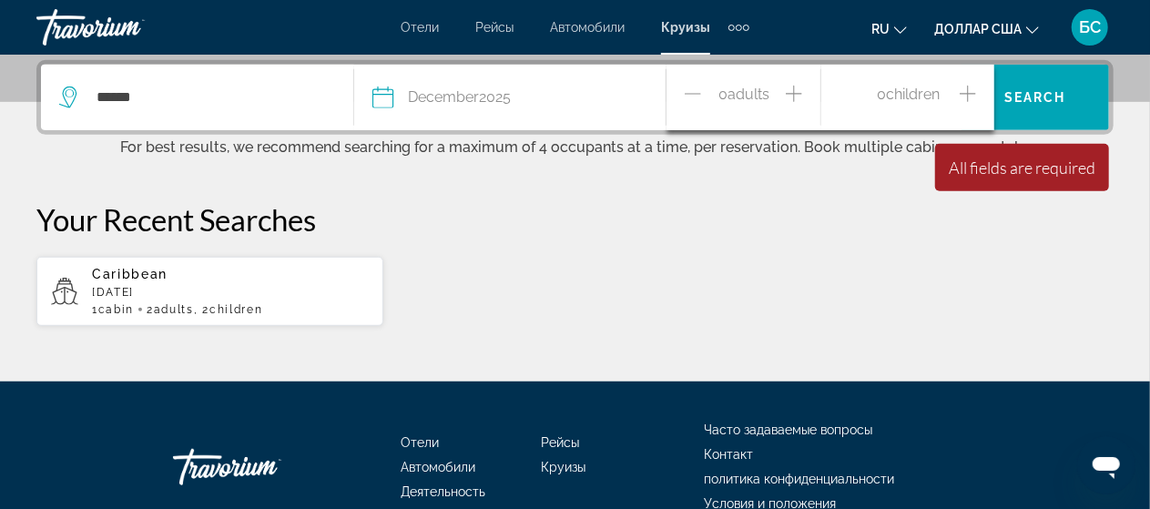
click at [792, 92] on icon "Increment adults" at bounding box center [794, 94] width 16 height 16
click at [800, 91] on icon "Increment adults" at bounding box center [794, 94] width 16 height 22
click at [798, 92] on icon "Increment adults" at bounding box center [794, 94] width 16 height 16
click at [1040, 66] on span "Search widget" at bounding box center [1034, 98] width 147 height 66
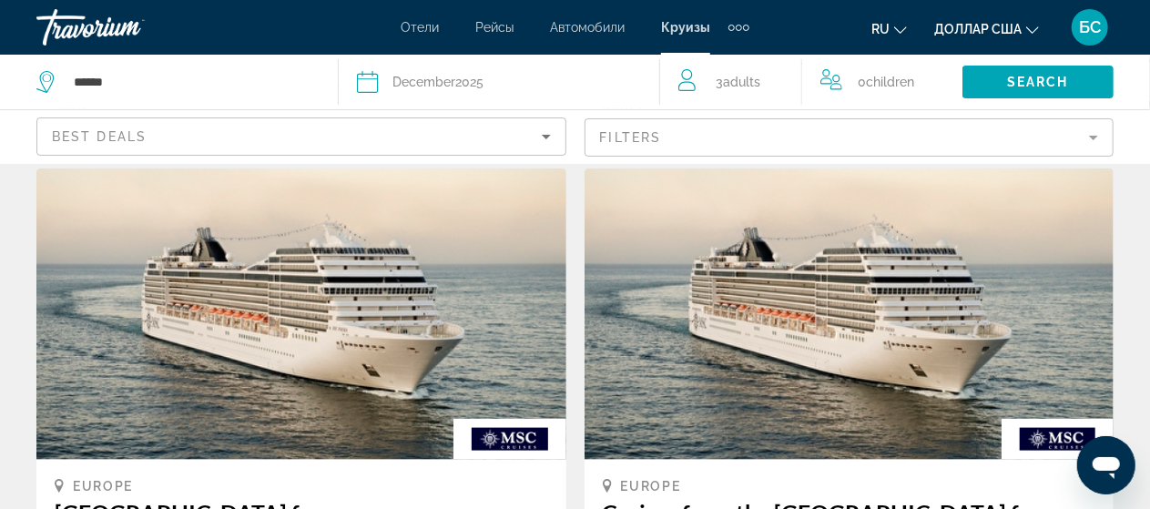
scroll to position [932, 0]
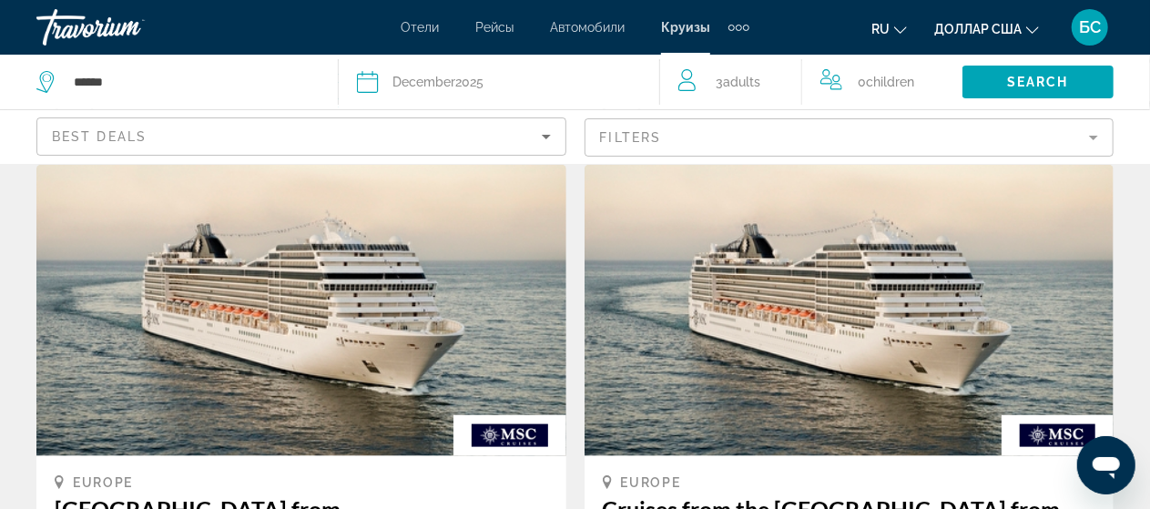
click at [1096, 133] on mat-form-field "Filters" at bounding box center [849, 137] width 530 height 38
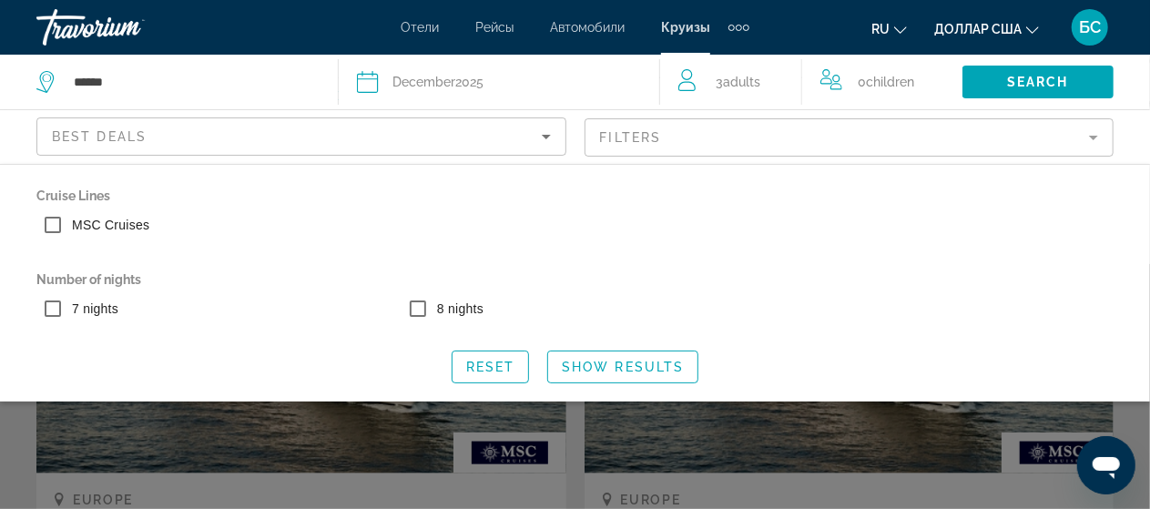
scroll to position [907, 0]
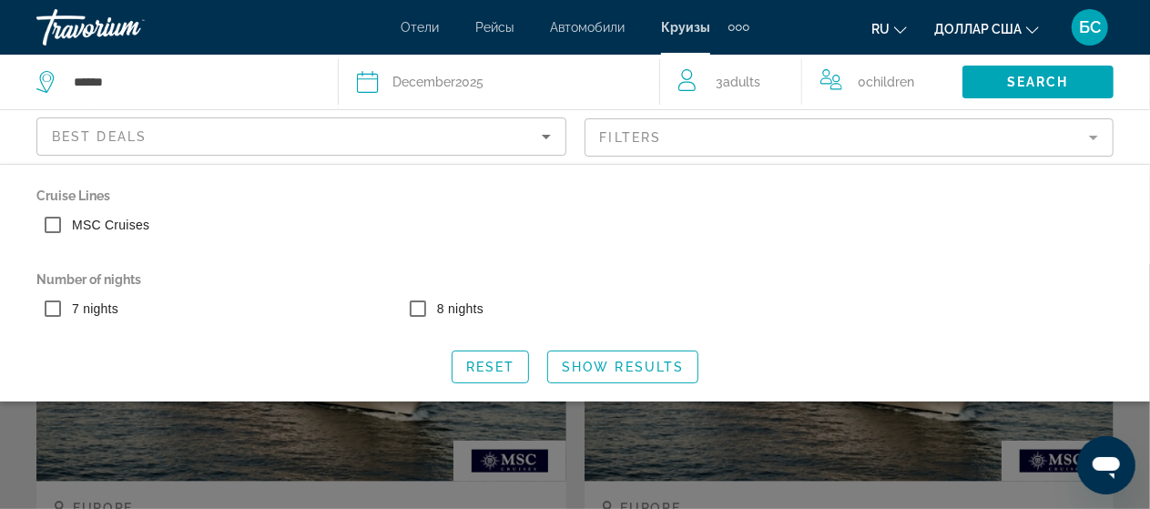
click at [816, 242] on div "MSC Cruises" at bounding box center [574, 228] width 1095 height 40
click at [112, 228] on label "MSC Cruises" at bounding box center [108, 225] width 81 height 18
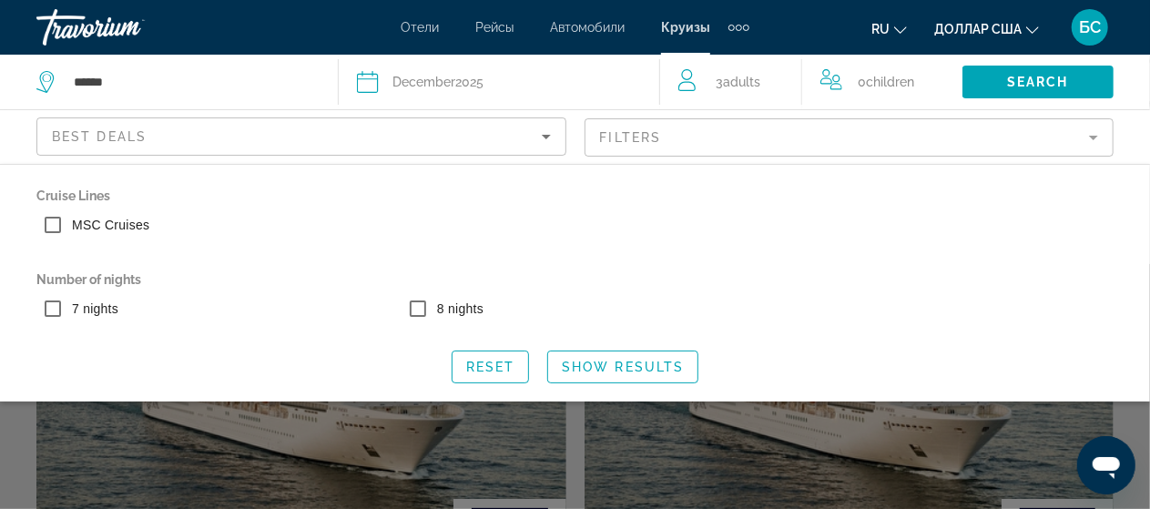
click at [1072, 78] on span "Search widget" at bounding box center [1037, 82] width 151 height 44
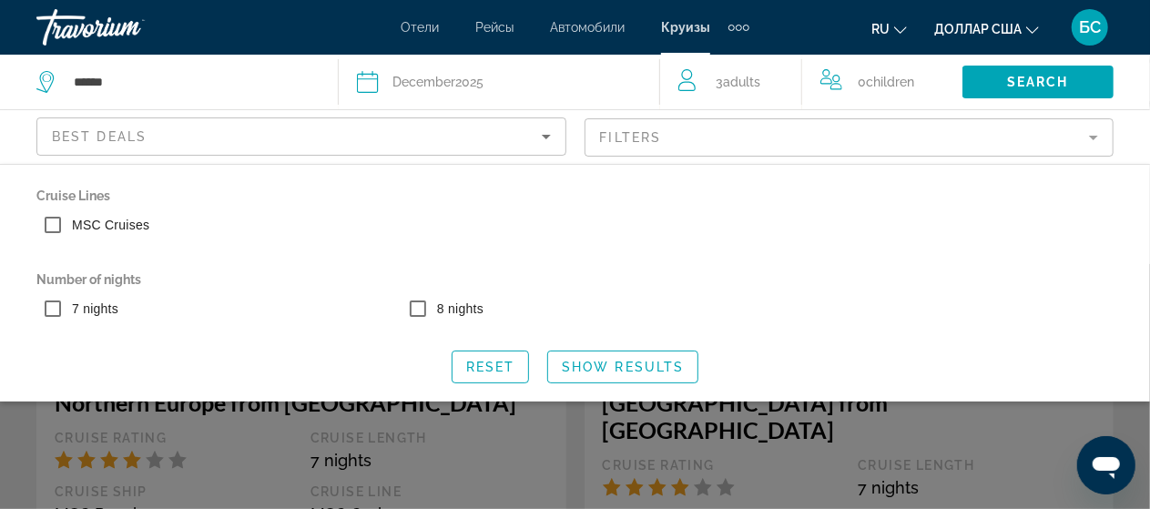
scroll to position [191, 0]
click at [1098, 302] on div "7 nights 8 nights" at bounding box center [574, 312] width 1095 height 40
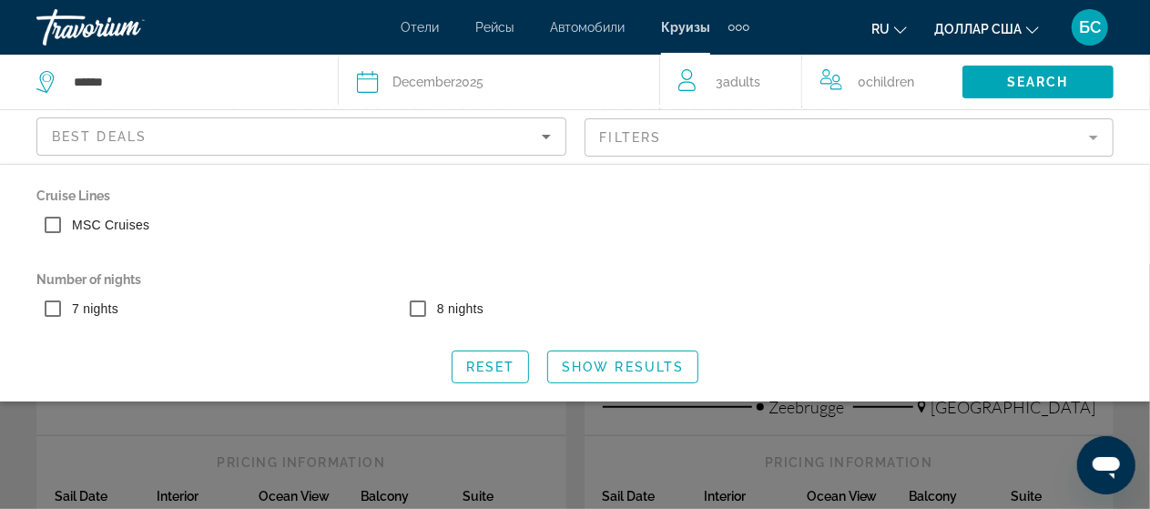
scroll to position [471, 0]
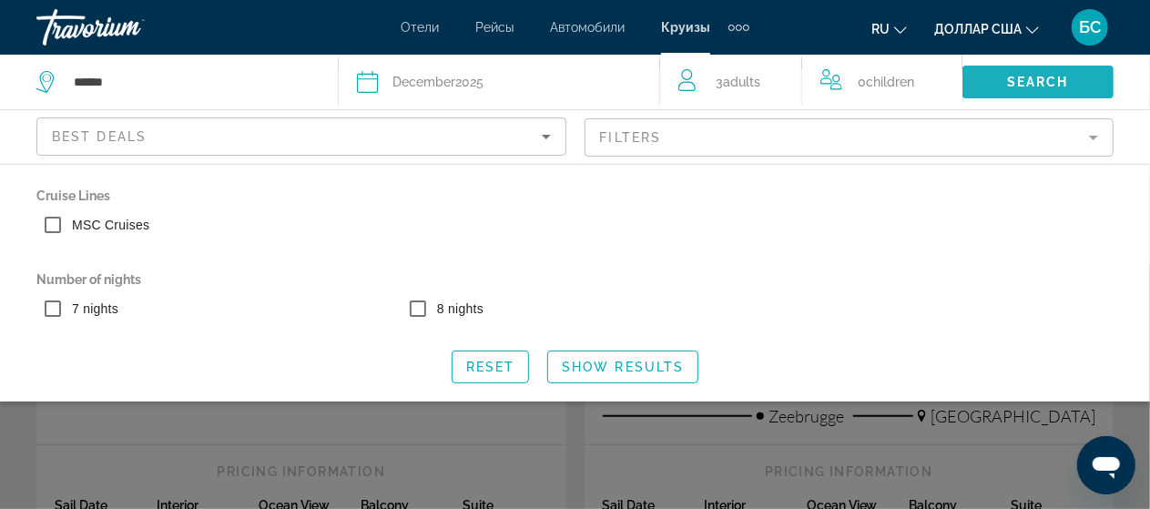
click at [1069, 76] on span "Search widget" at bounding box center [1037, 82] width 151 height 44
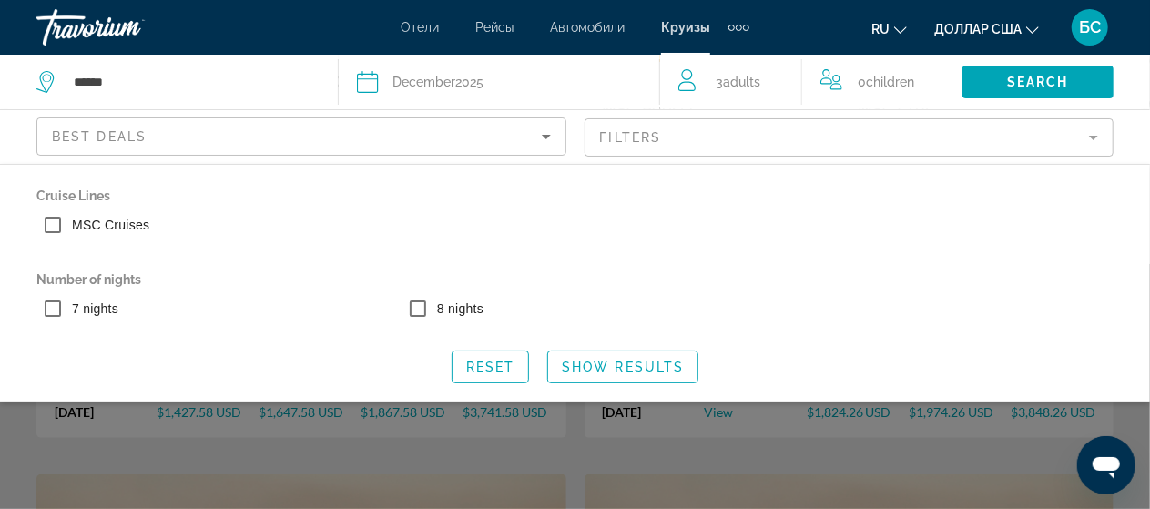
scroll to position [620, 0]
click at [716, 140] on mat-form-field "Filters" at bounding box center [849, 137] width 530 height 38
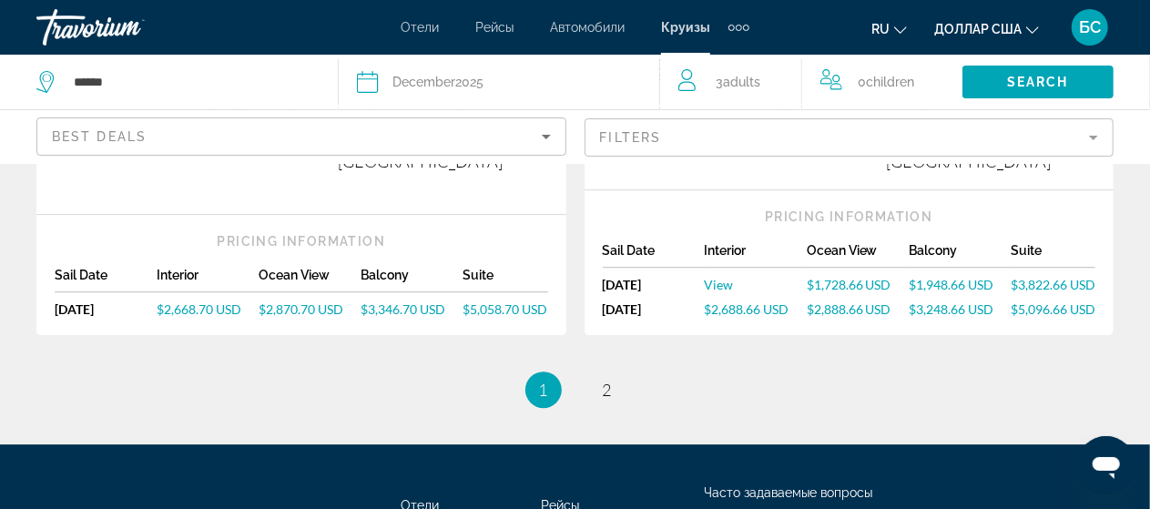
scroll to position [2476, 0]
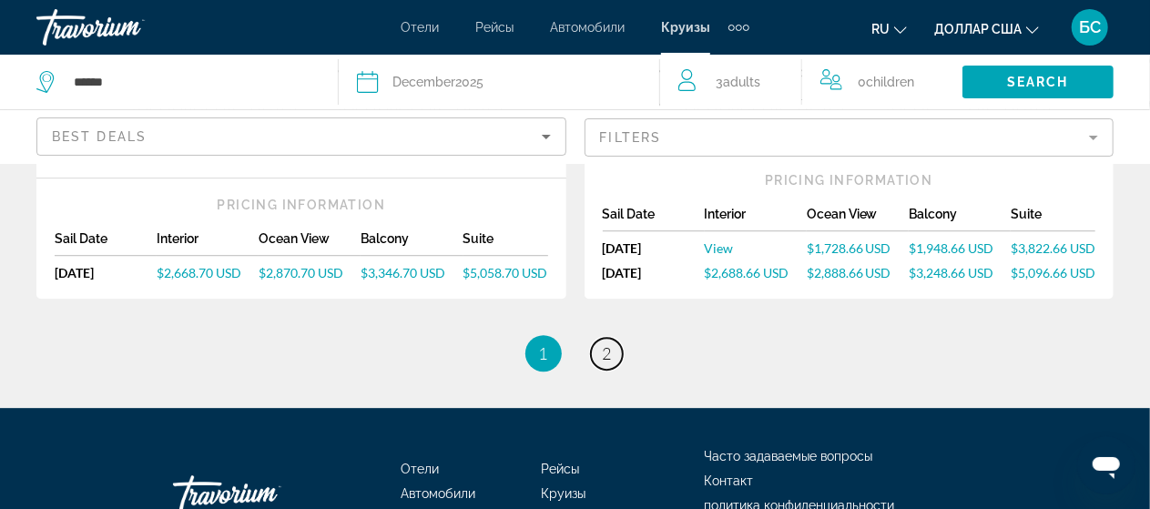
click at [608, 343] on span "2" at bounding box center [607, 353] width 9 height 20
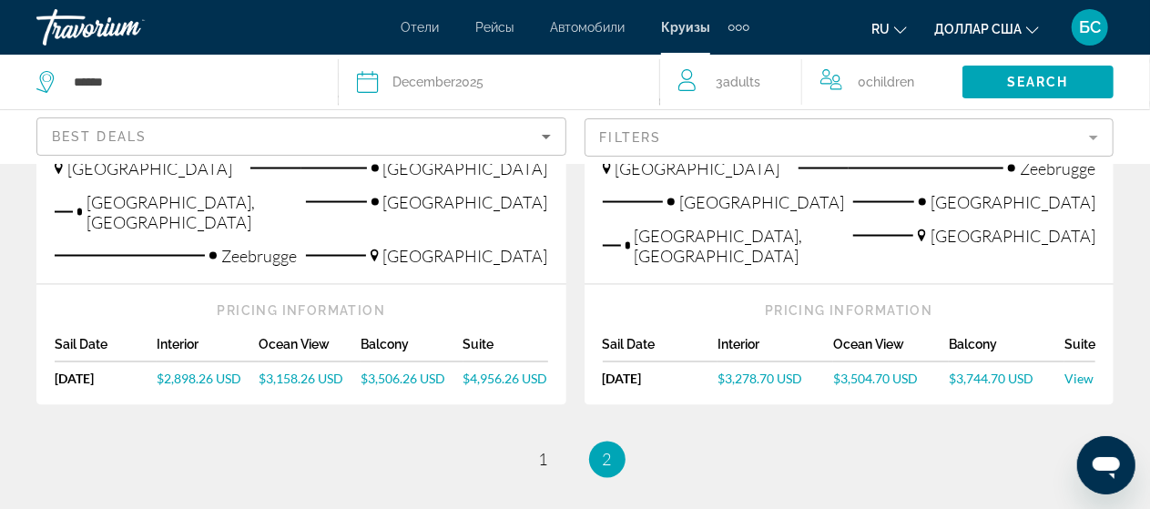
scroll to position [1454, 0]
click at [543, 451] on span "1" at bounding box center [543, 461] width 9 height 20
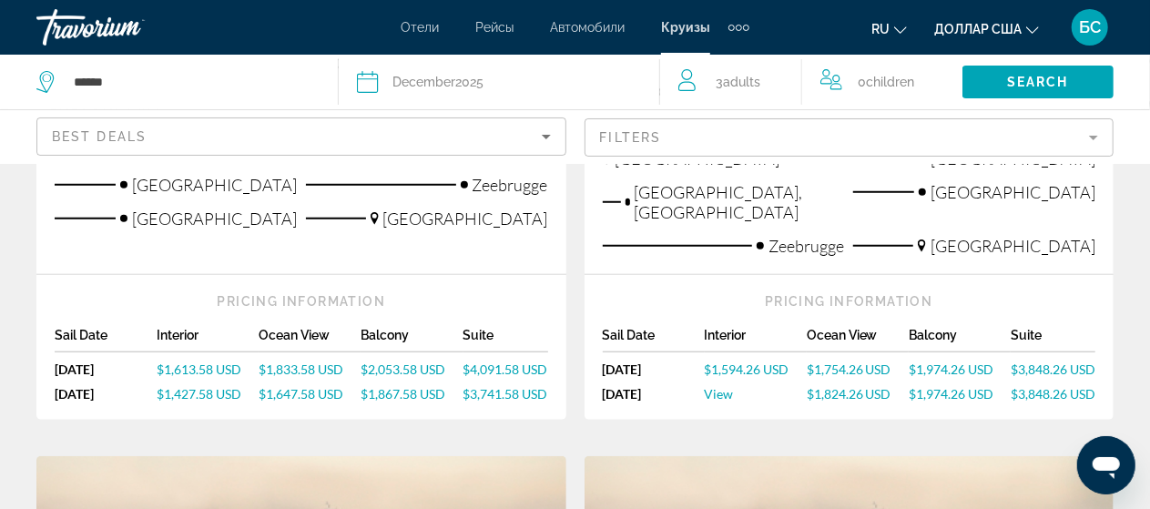
scroll to position [643, 0]
click at [636, 103] on button "Date [DATE] [DATE] February March April May June July August September October …" at bounding box center [498, 82] width 283 height 55
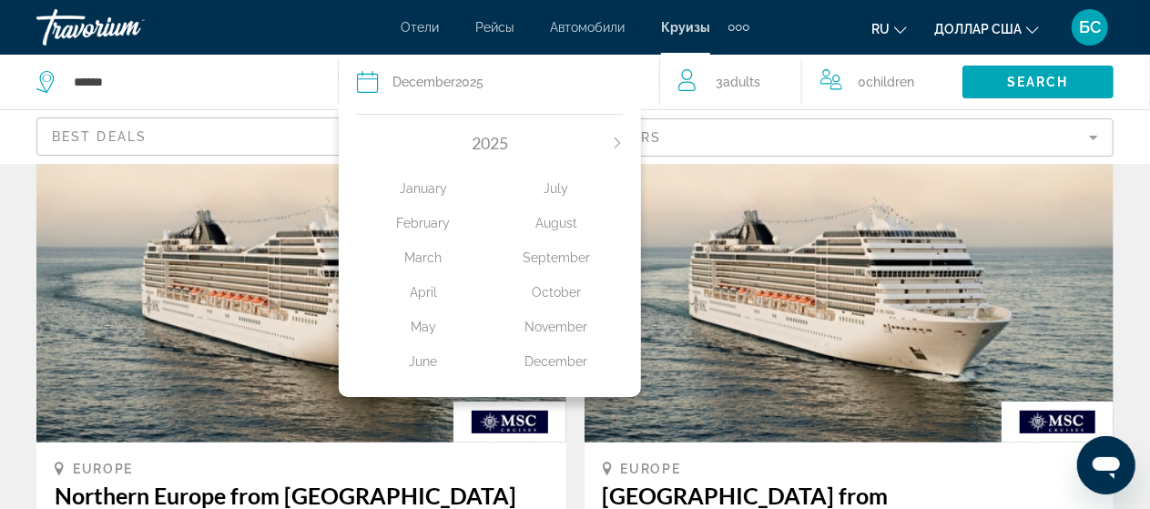
scroll to position [97, 0]
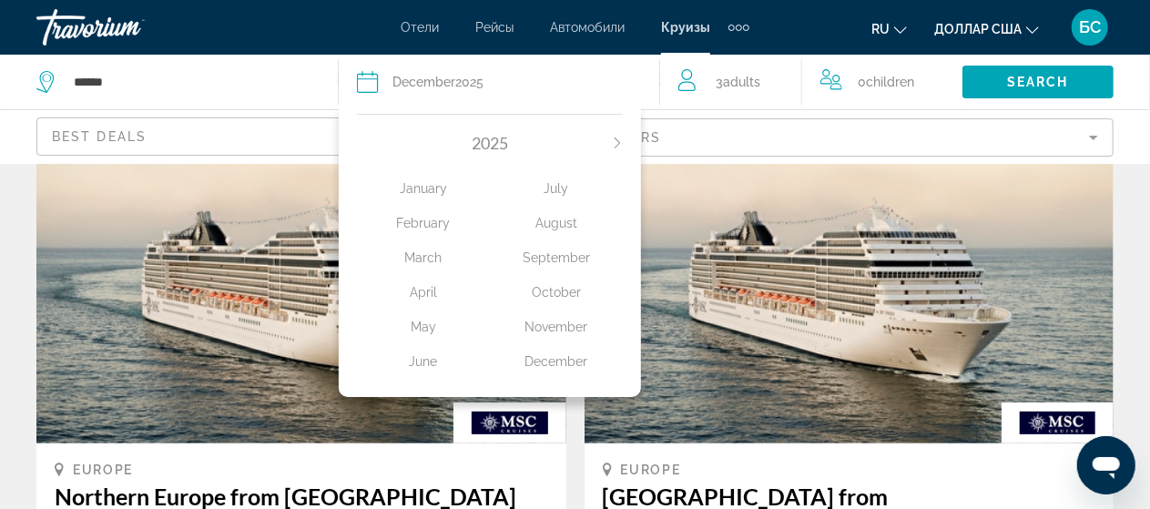
click at [415, 32] on font "Отели" at bounding box center [420, 27] width 38 height 15
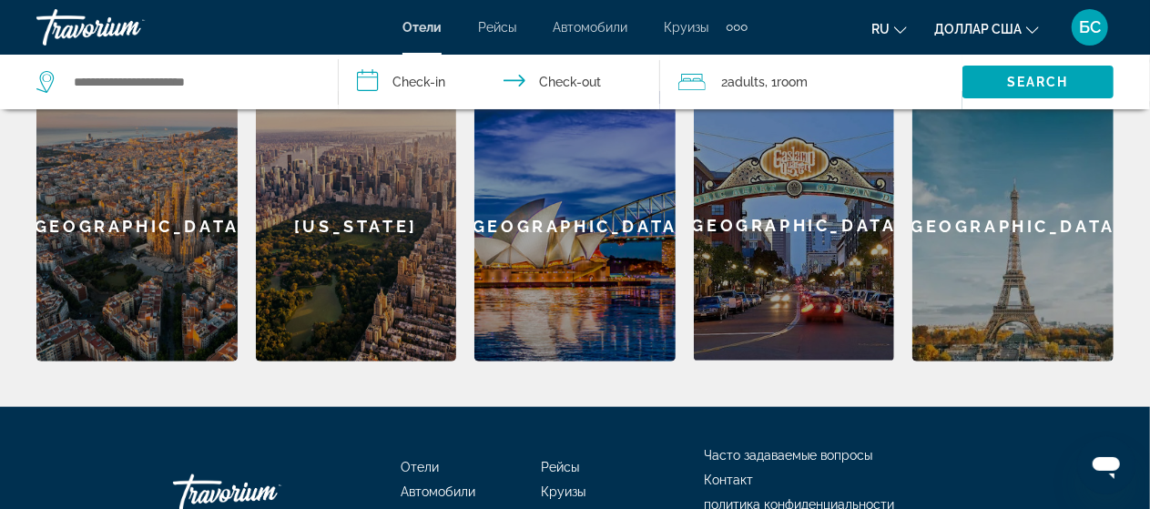
scroll to position [793, 0]
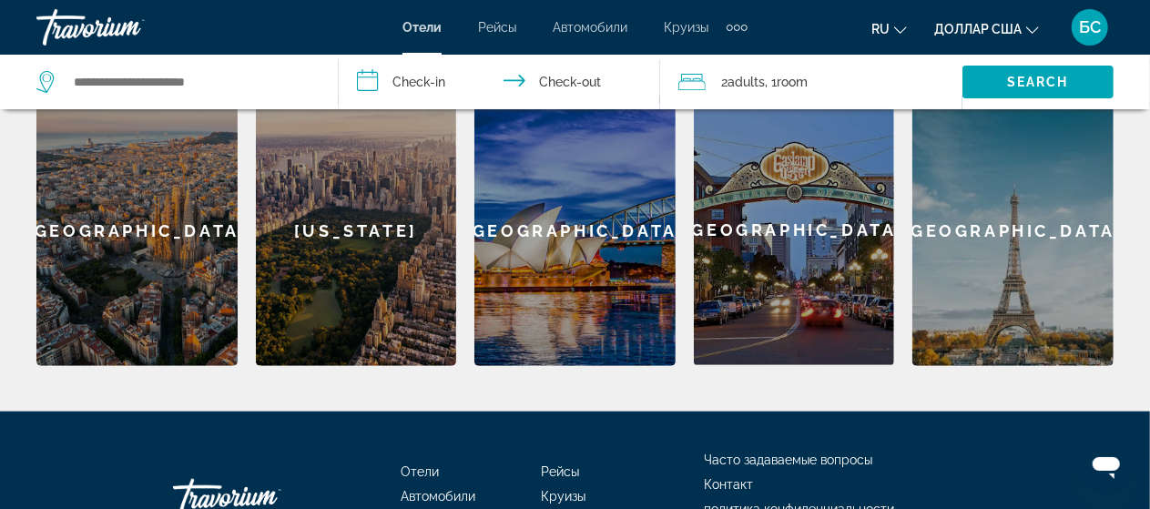
click at [1091, 36] on font "БС" at bounding box center [1090, 26] width 22 height 19
